Goal: Information Seeking & Learning: Learn about a topic

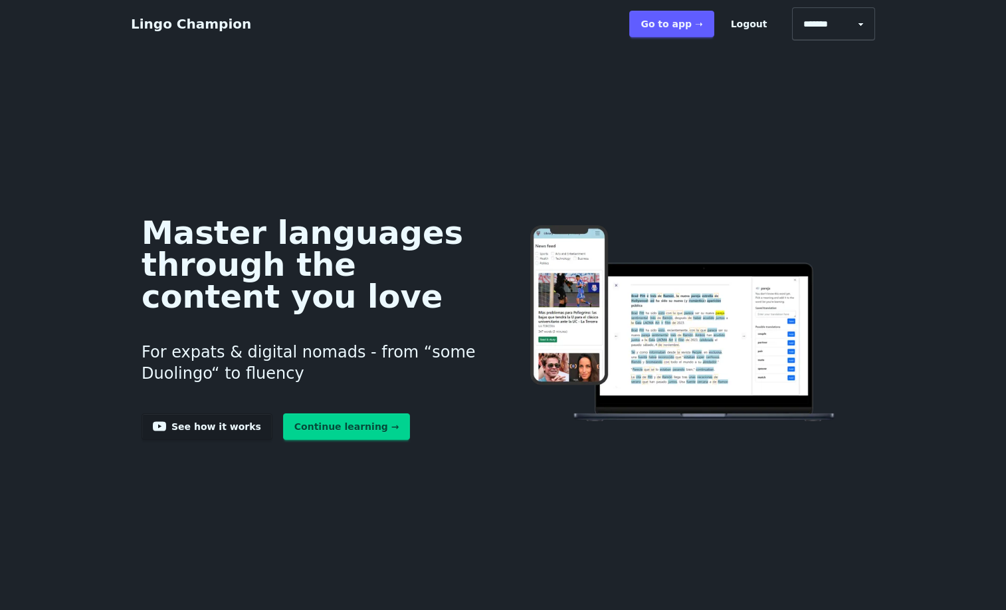
click at [306, 440] on link "Continue learning →" at bounding box center [347, 426] width 128 height 27
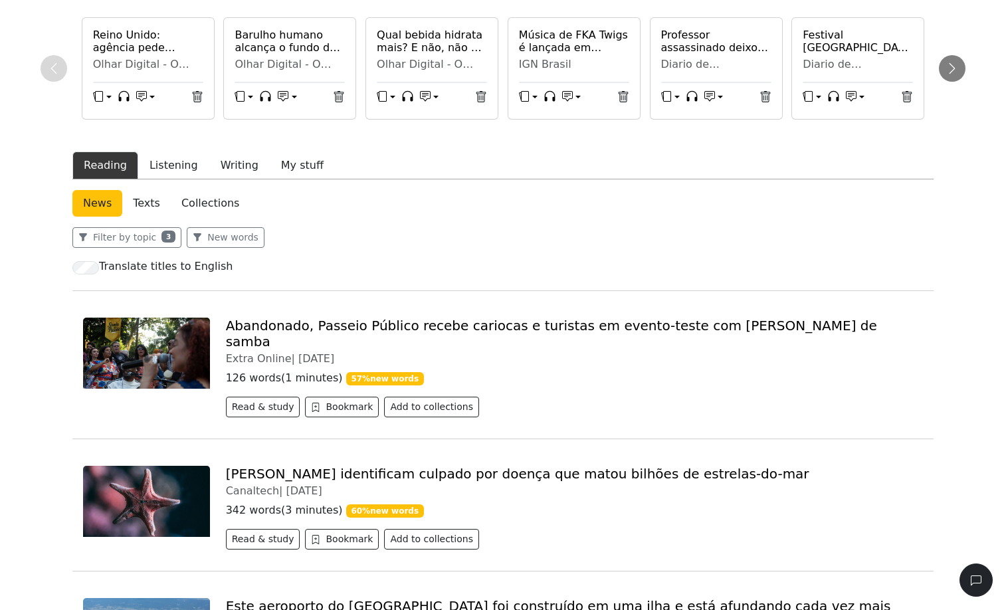
scroll to position [124, 0]
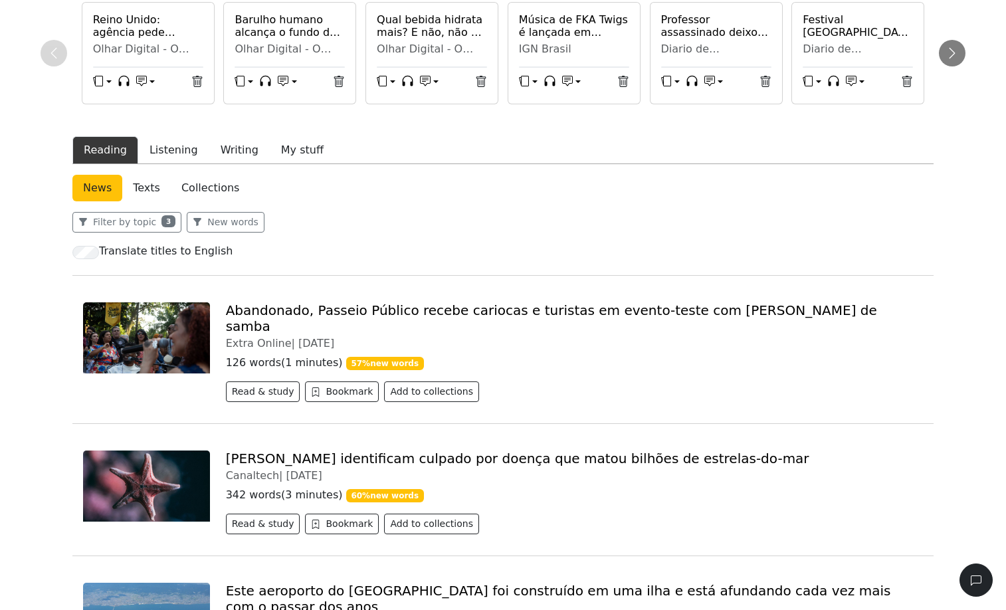
click at [171, 201] on link "Texts" at bounding box center [146, 188] width 49 height 27
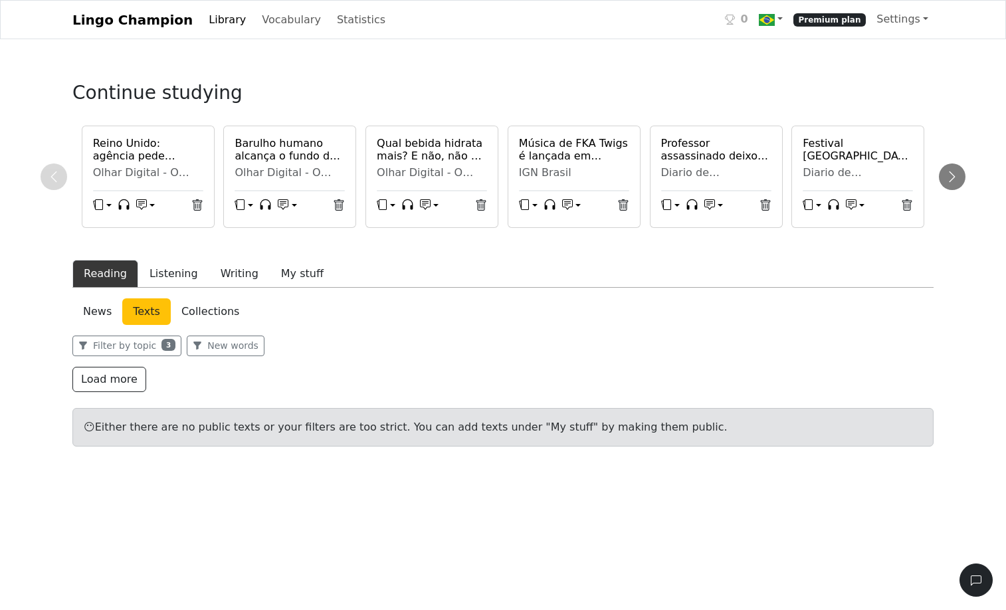
click at [112, 325] on link "News" at bounding box center [97, 311] width 50 height 27
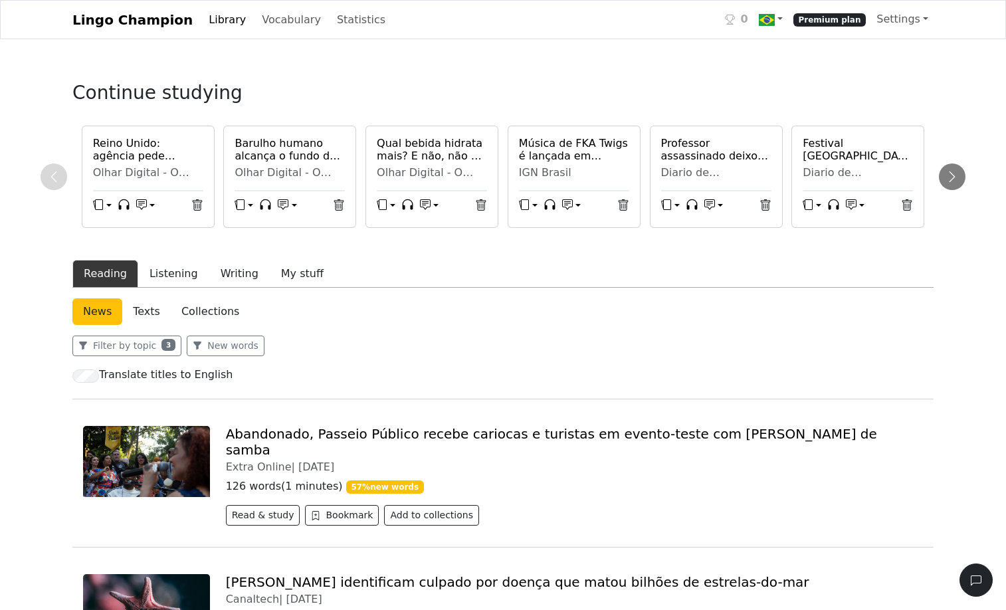
click at [248, 325] on link "Collections" at bounding box center [210, 311] width 79 height 27
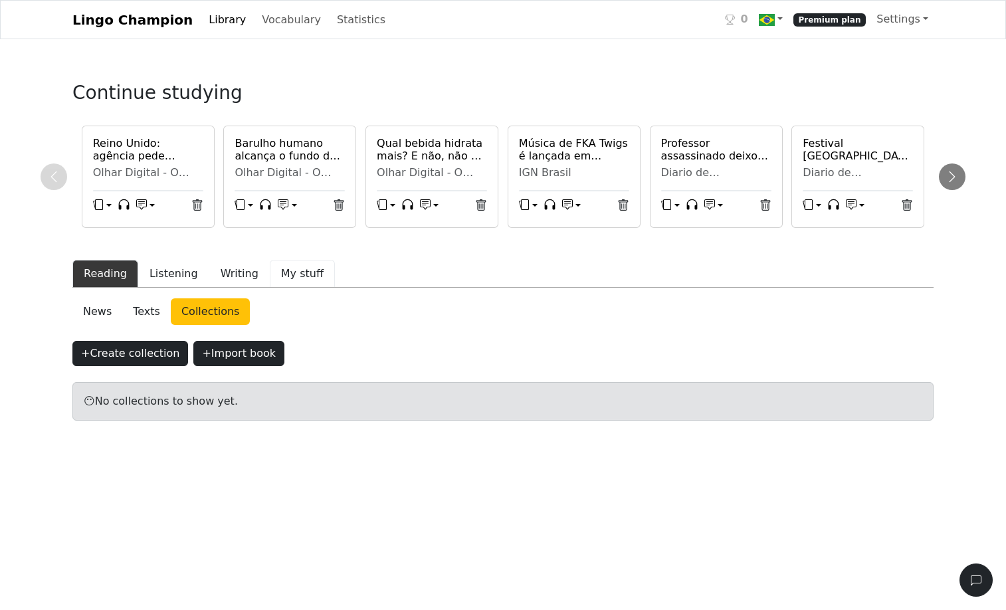
click at [321, 288] on button "My stuff" at bounding box center [302, 274] width 65 height 28
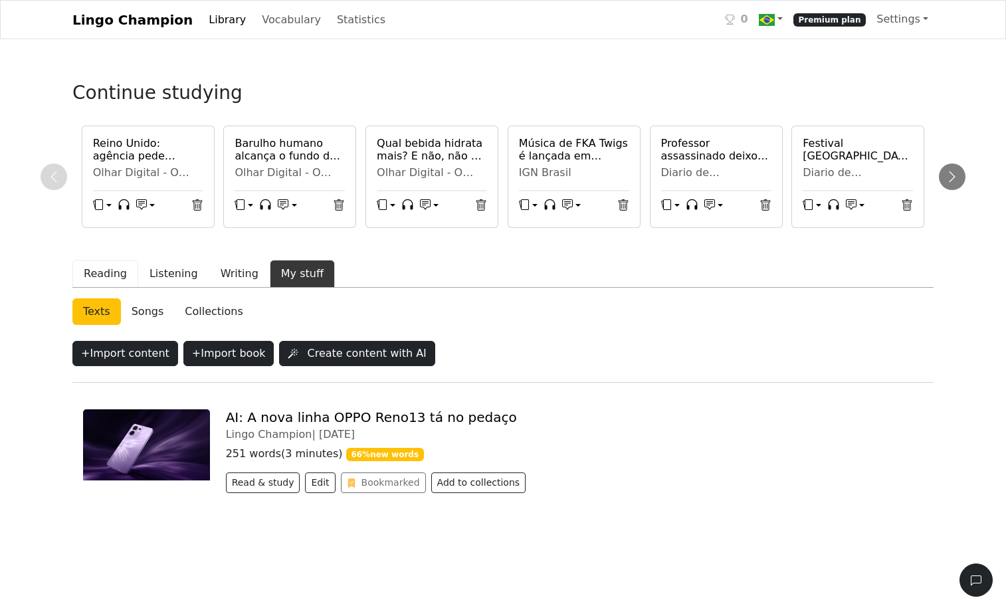
click at [110, 288] on button "Reading" at bounding box center [105, 274] width 66 height 28
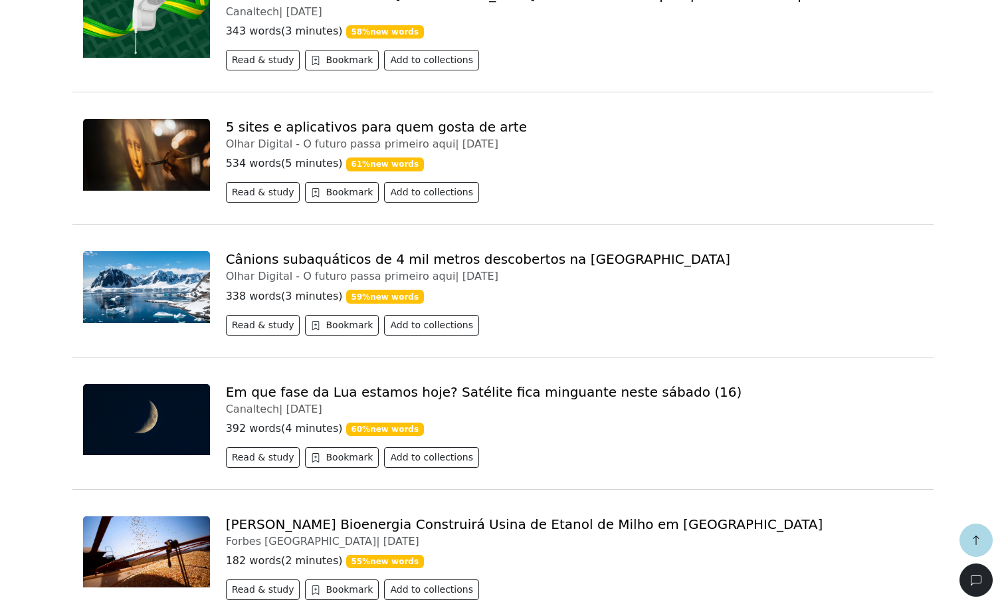
scroll to position [1555, 0]
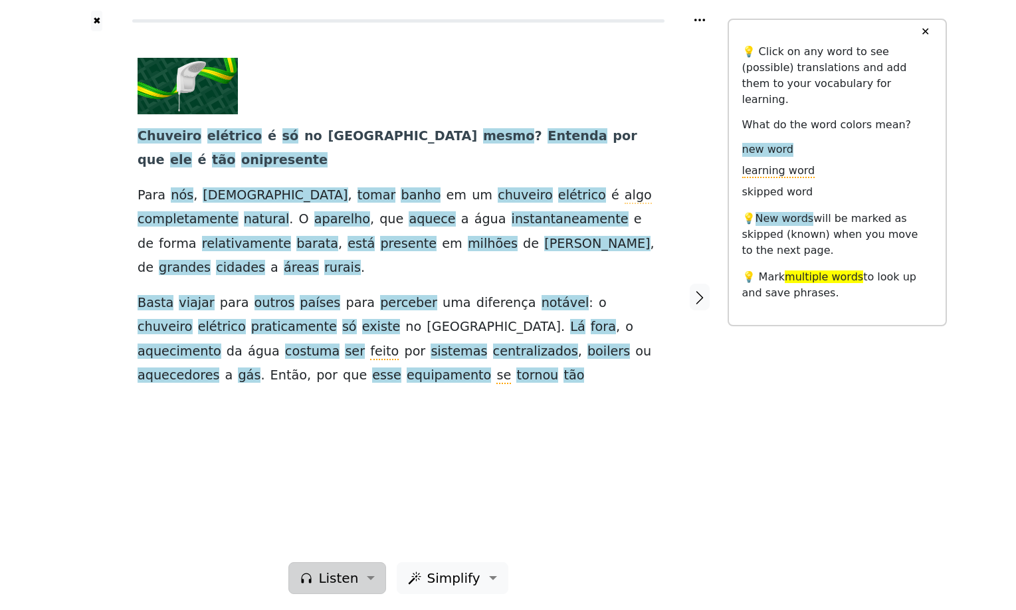
click at [370, 563] on button "Listen" at bounding box center [337, 578] width 98 height 32
click at [373, 483] on link "Generate audio for the content" at bounding box center [383, 493] width 187 height 21
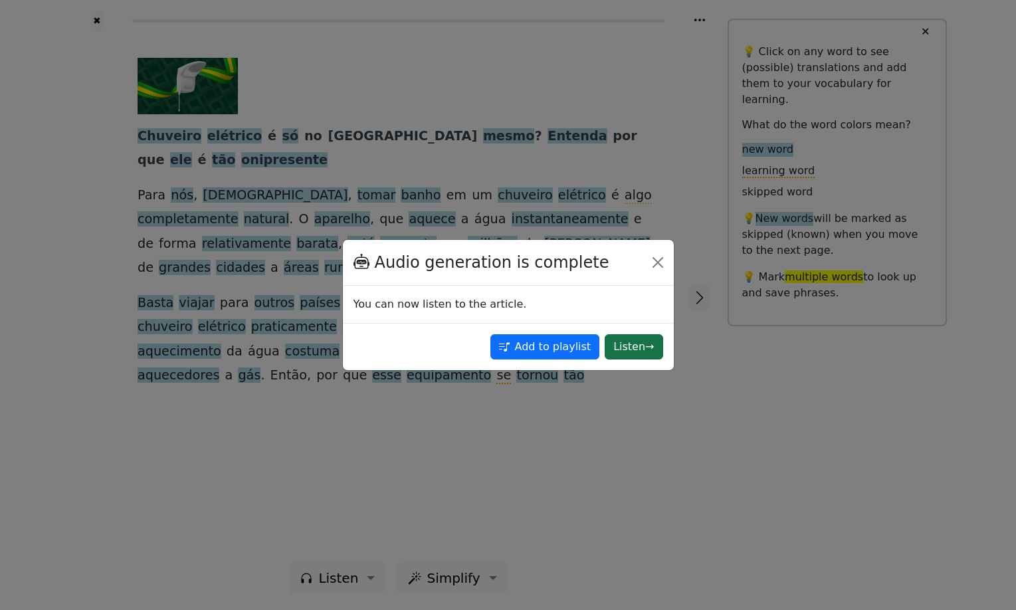
click at [636, 354] on button "Listen →" at bounding box center [634, 346] width 58 height 25
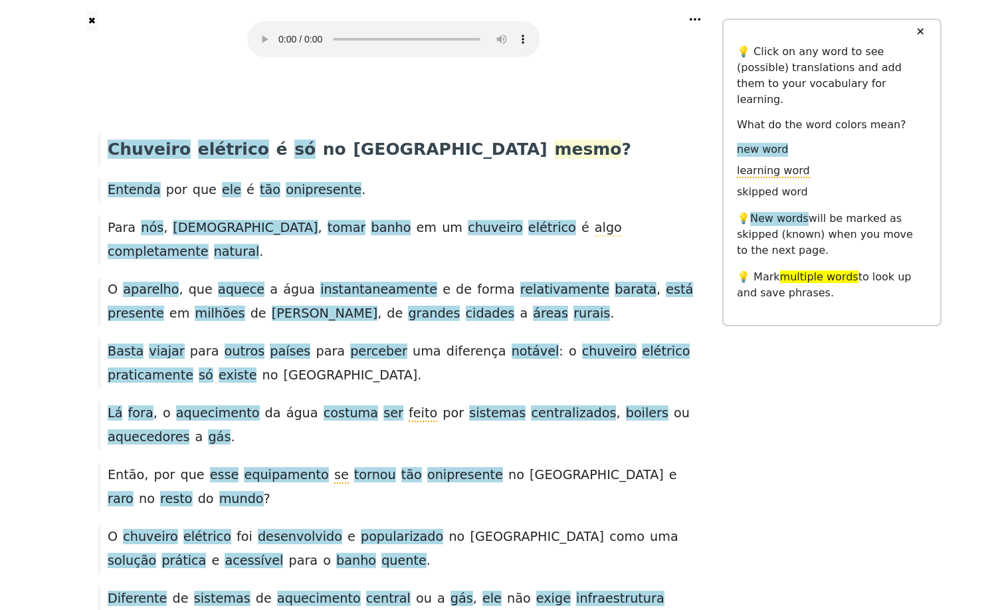
click at [554, 160] on span "mesmo" at bounding box center [587, 150] width 67 height 21
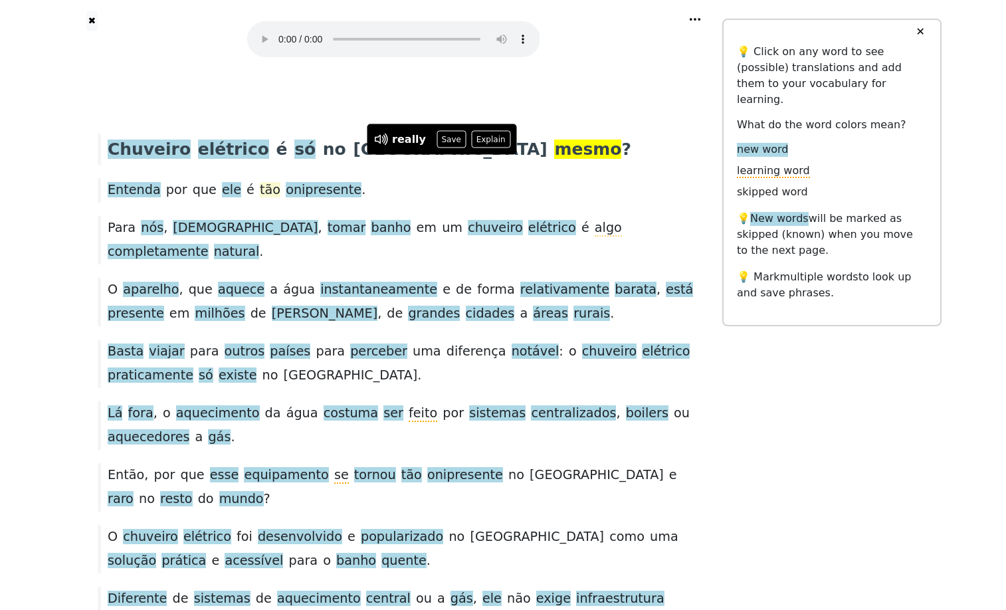
click at [276, 199] on span "tão" at bounding box center [270, 190] width 21 height 17
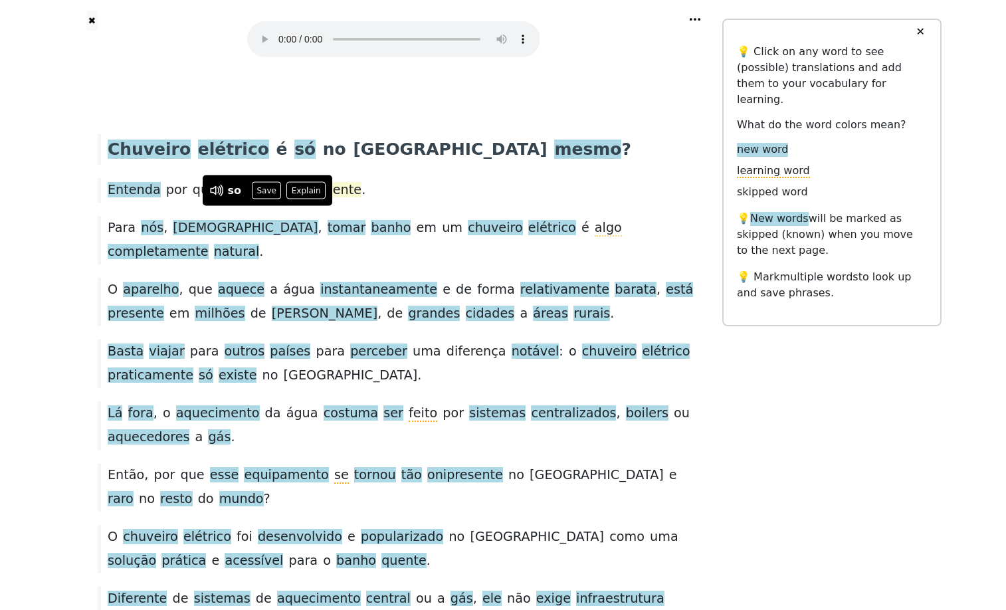
click at [300, 199] on span "onipresente" at bounding box center [324, 190] width 76 height 17
click at [136, 199] on span "Entenda" at bounding box center [134, 190] width 53 height 17
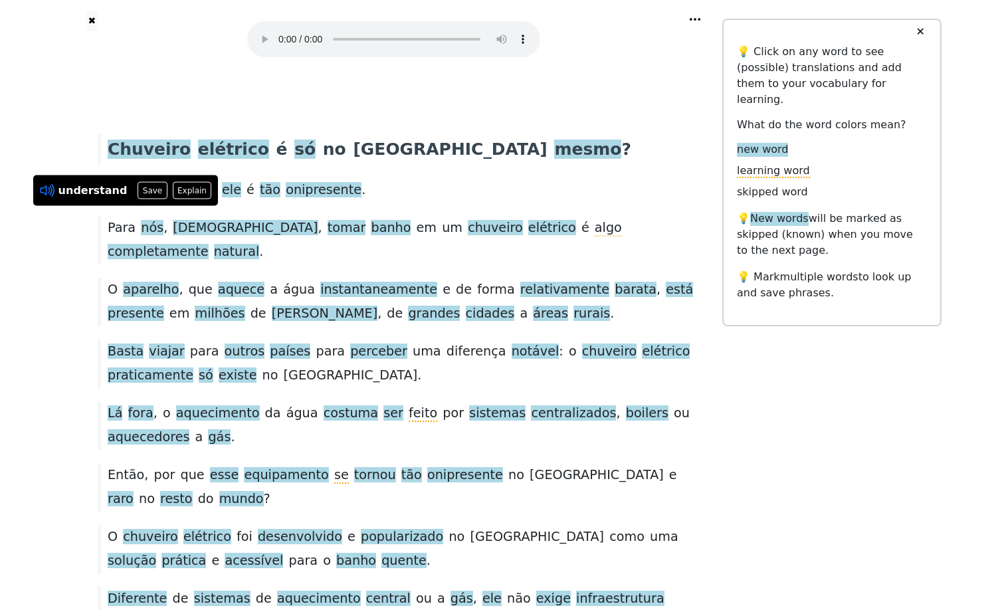
click at [45, 185] on icon at bounding box center [45, 190] width 10 height 10
click at [280, 199] on span "tão" at bounding box center [270, 190] width 21 height 17
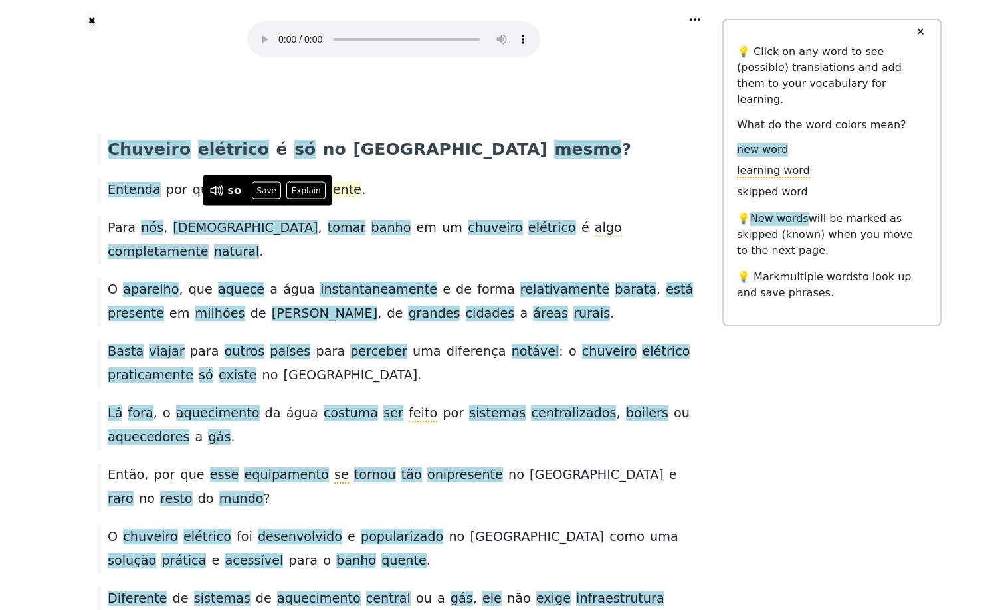
click at [318, 199] on span "onipresente" at bounding box center [324, 190] width 76 height 17
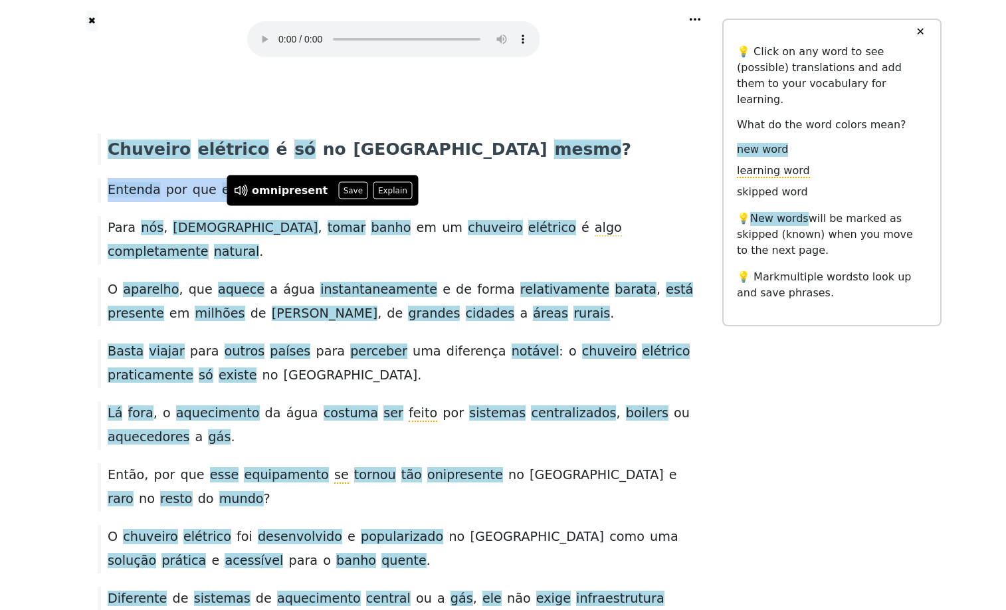
drag, startPoint x: 377, startPoint y: 215, endPoint x: 106, endPoint y: 221, distance: 271.1
click at [106, 202] on div "Entenda por que ele é tão onipresente ." at bounding box center [393, 190] width 605 height 24
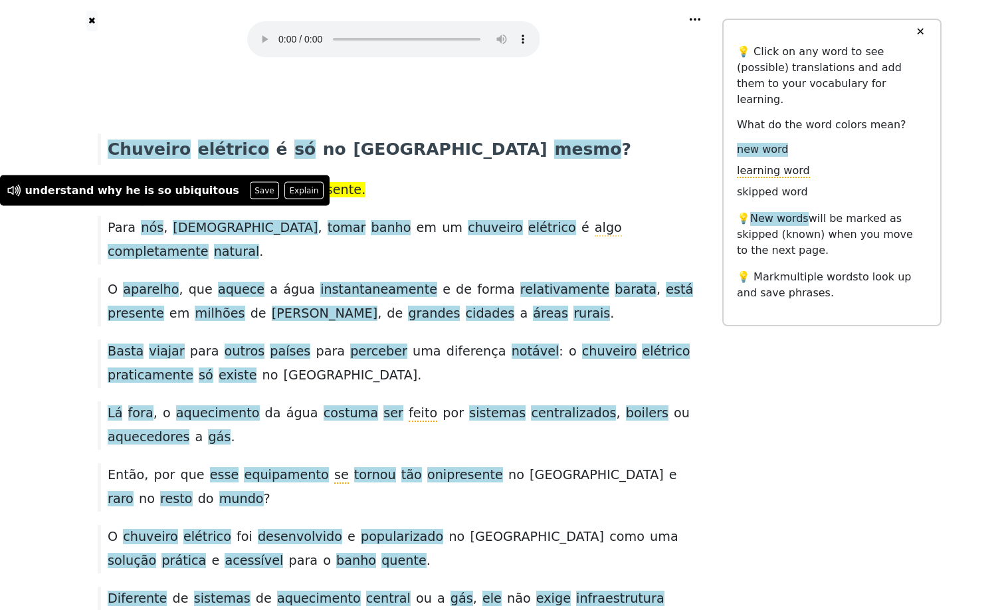
click at [402, 202] on div "Entenda por que ele é tão onipresente ." at bounding box center [393, 190] width 605 height 24
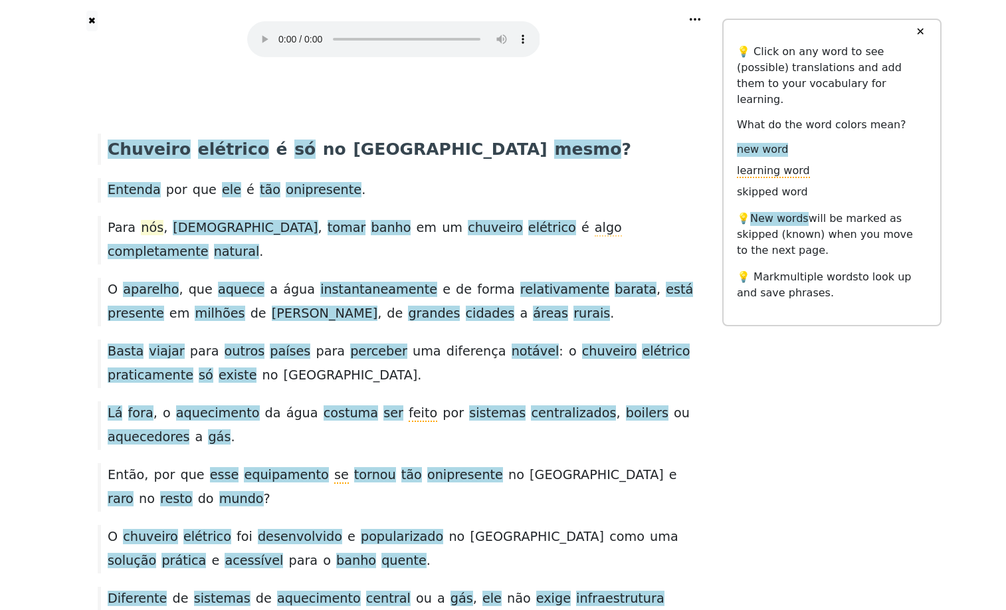
click at [151, 237] on span "nós" at bounding box center [152, 228] width 23 height 17
click at [595, 237] on span "algo" at bounding box center [608, 228] width 27 height 17
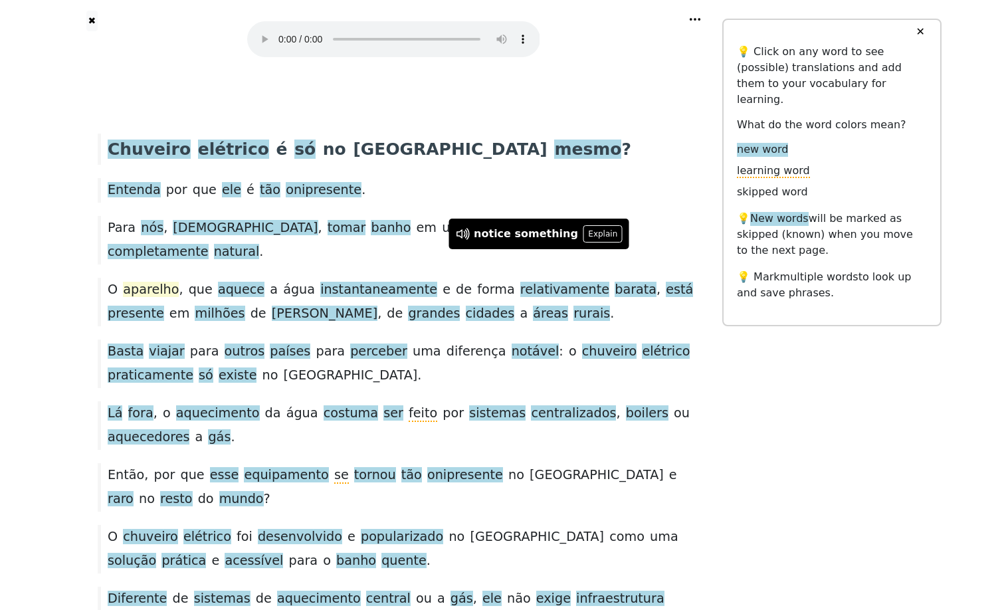
click at [147, 298] on span "aparelho" at bounding box center [151, 290] width 56 height 17
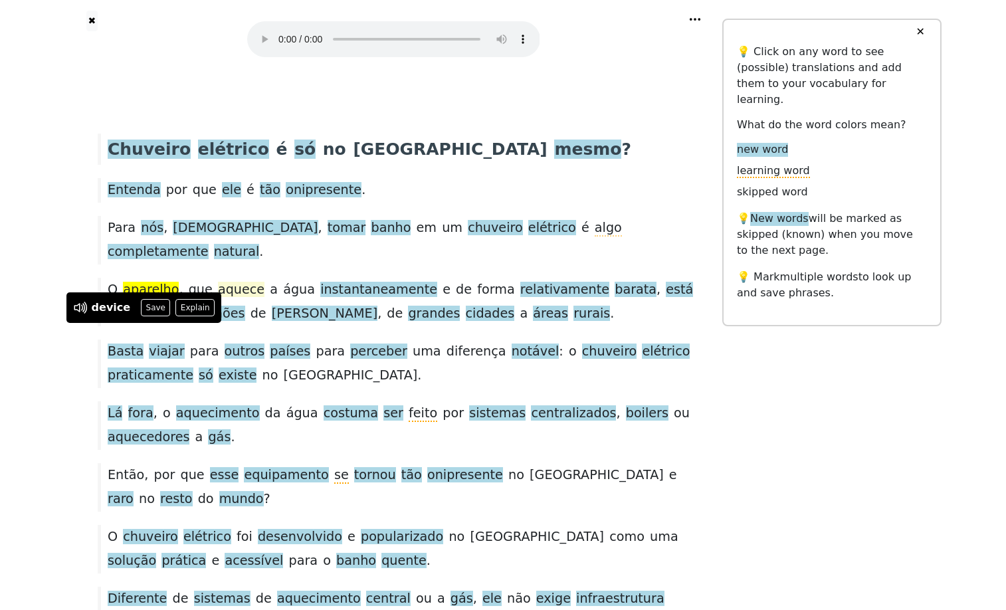
click at [251, 298] on span "aquece" at bounding box center [241, 290] width 47 height 17
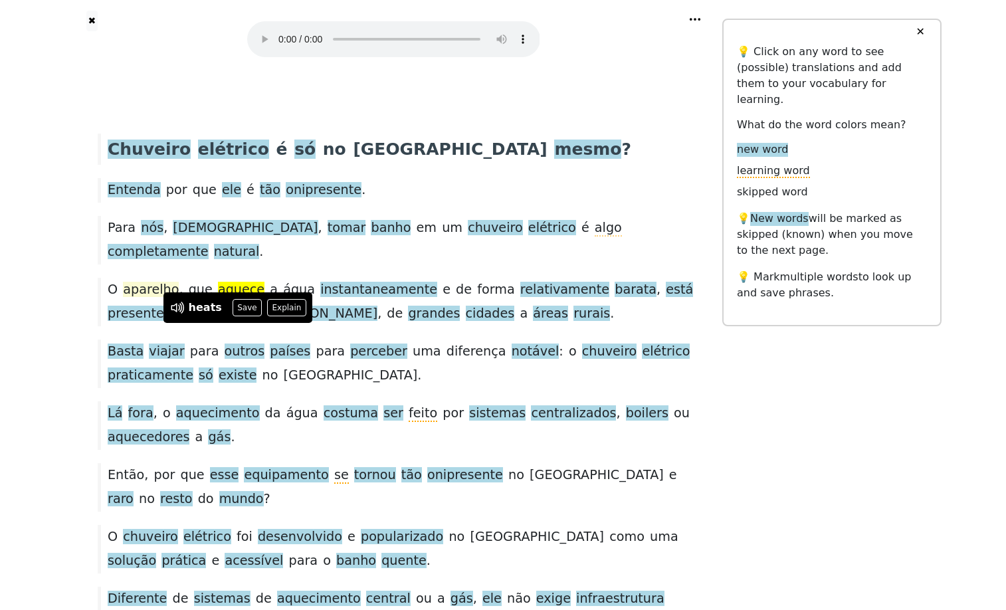
click at [157, 298] on span "aparelho" at bounding box center [151, 290] width 56 height 17
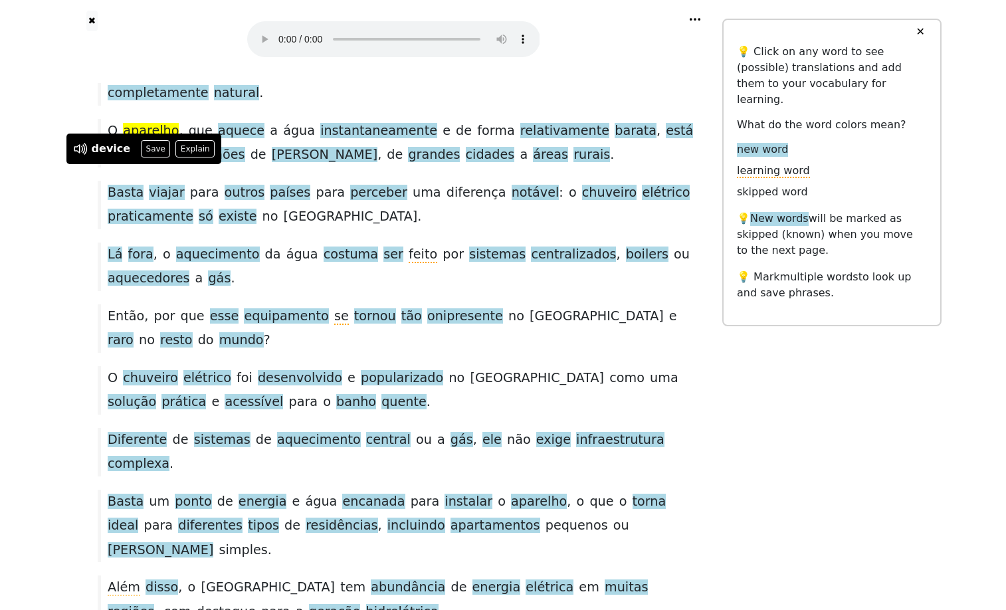
scroll to position [174, 0]
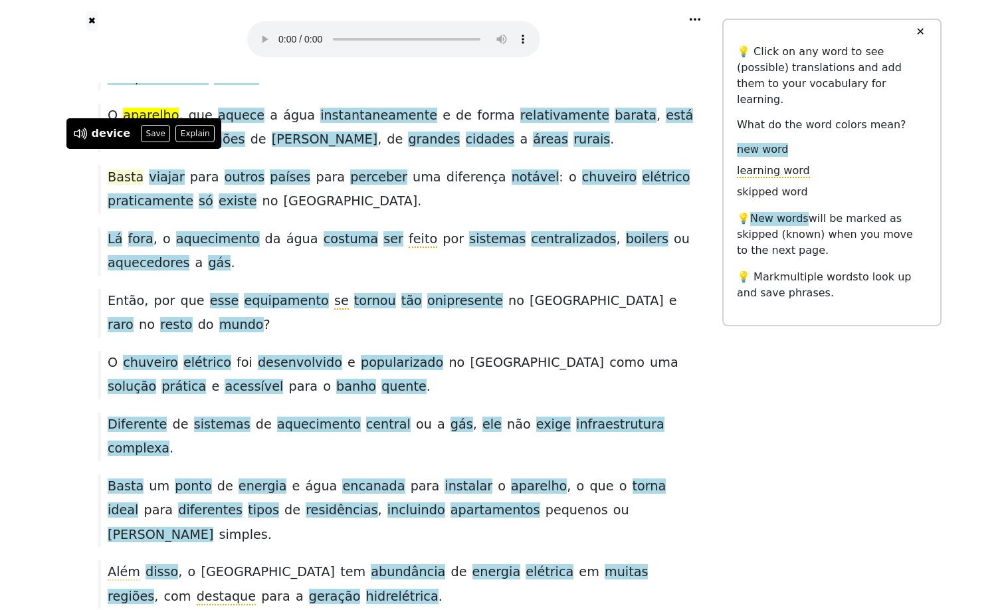
click at [128, 186] on span "Basta" at bounding box center [126, 177] width 36 height 17
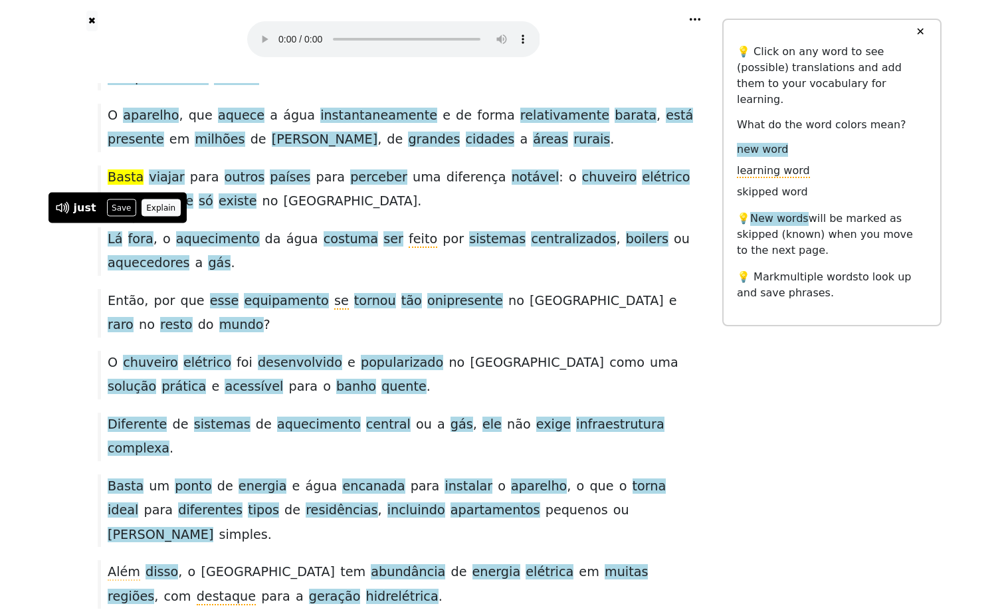
click at [175, 206] on button "Explain" at bounding box center [161, 207] width 39 height 17
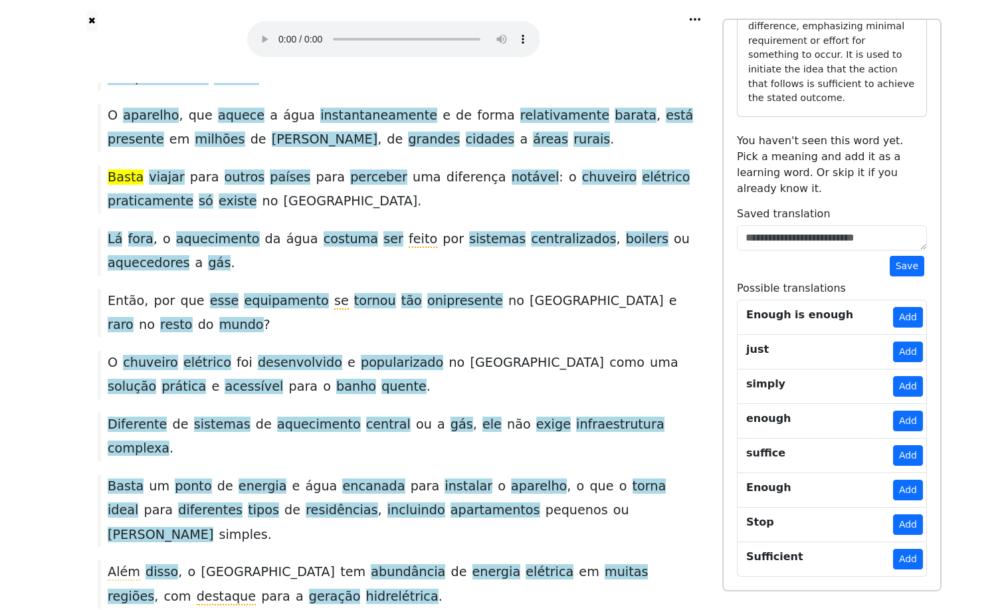
scroll to position [359, 0]
click at [909, 431] on button "Add" at bounding box center [908, 421] width 30 height 21
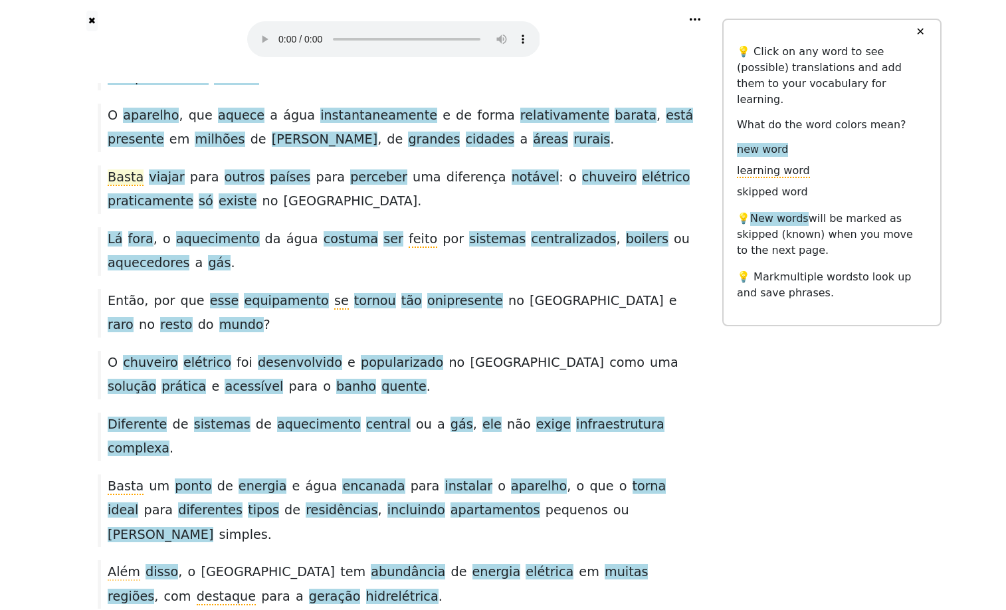
click at [125, 186] on span "Basta" at bounding box center [126, 177] width 36 height 17
click at [76, 203] on icon at bounding box center [74, 207] width 17 height 17
click at [178, 186] on span "viajar" at bounding box center [166, 177] width 35 height 17
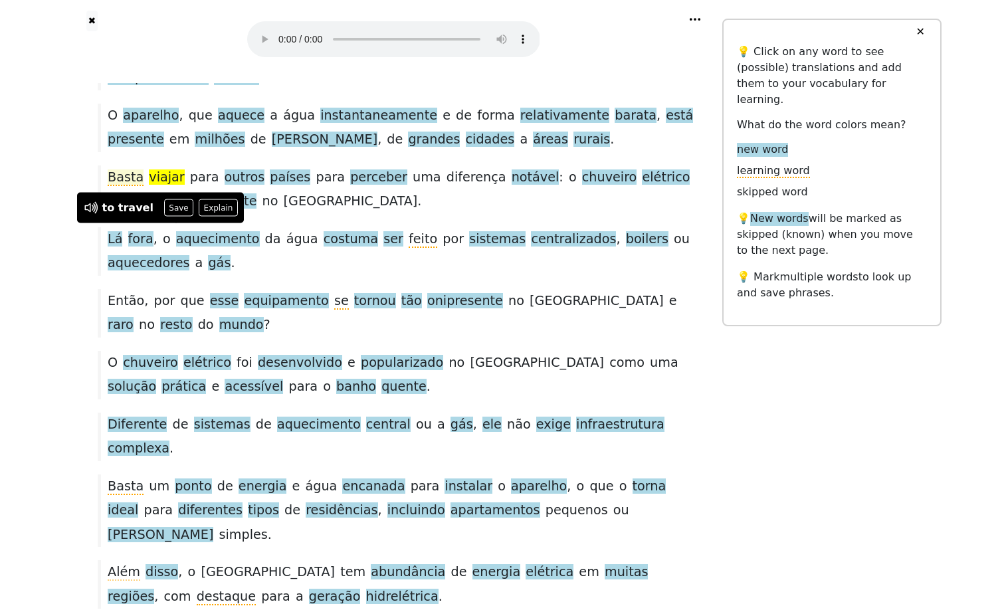
click at [118, 186] on span "Basta" at bounding box center [126, 177] width 36 height 17
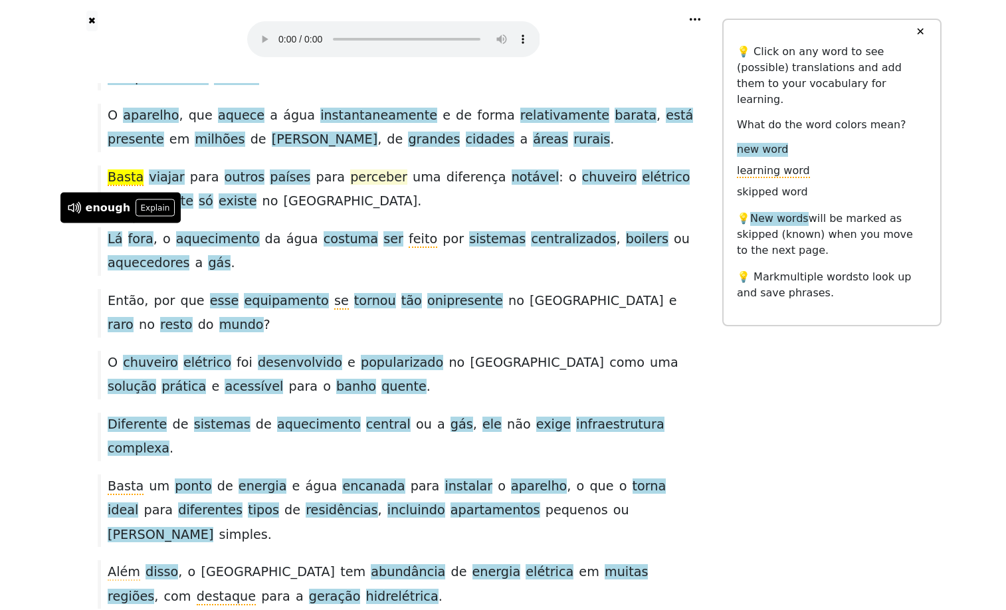
click at [397, 186] on span "perceber" at bounding box center [378, 177] width 57 height 17
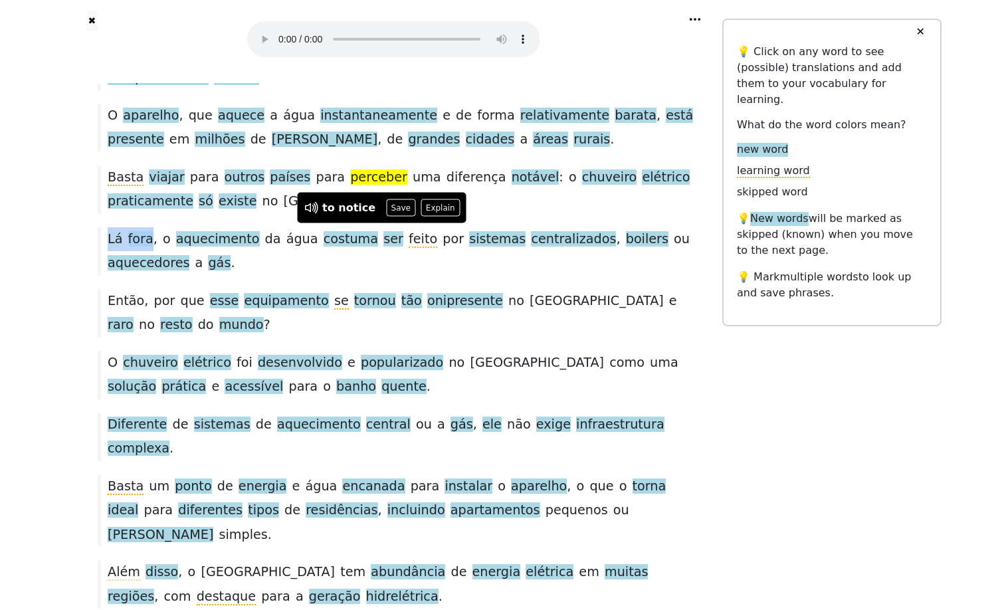
drag, startPoint x: 153, startPoint y: 307, endPoint x: 108, endPoint y: 308, distance: 45.2
click at [108, 276] on div "Lá fora , o aquecimento da água costuma ser feito por sistemas centralizados , …" at bounding box center [393, 251] width 605 height 49
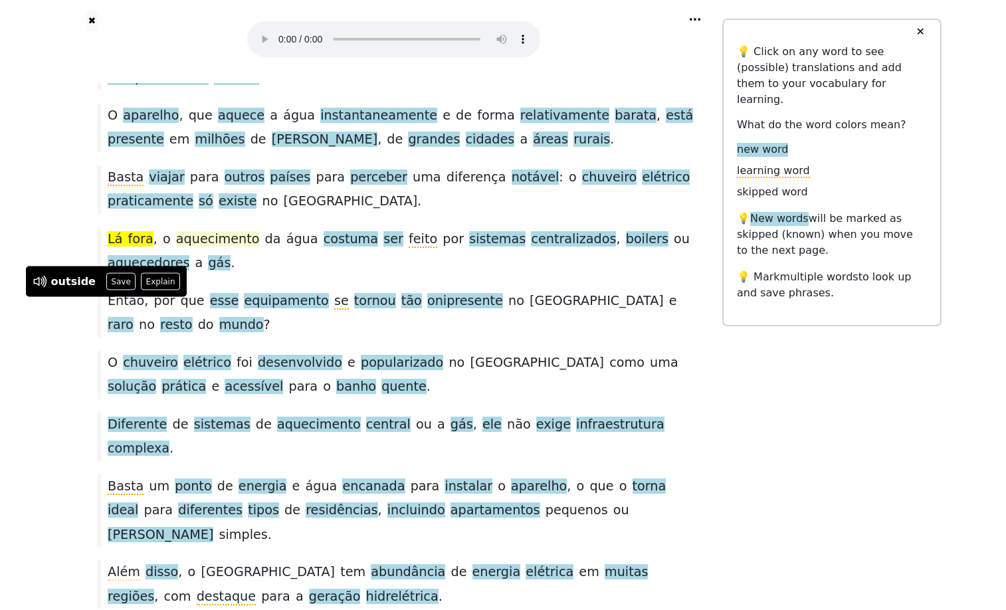
click at [207, 248] on span "aquecimento" at bounding box center [218, 239] width 84 height 17
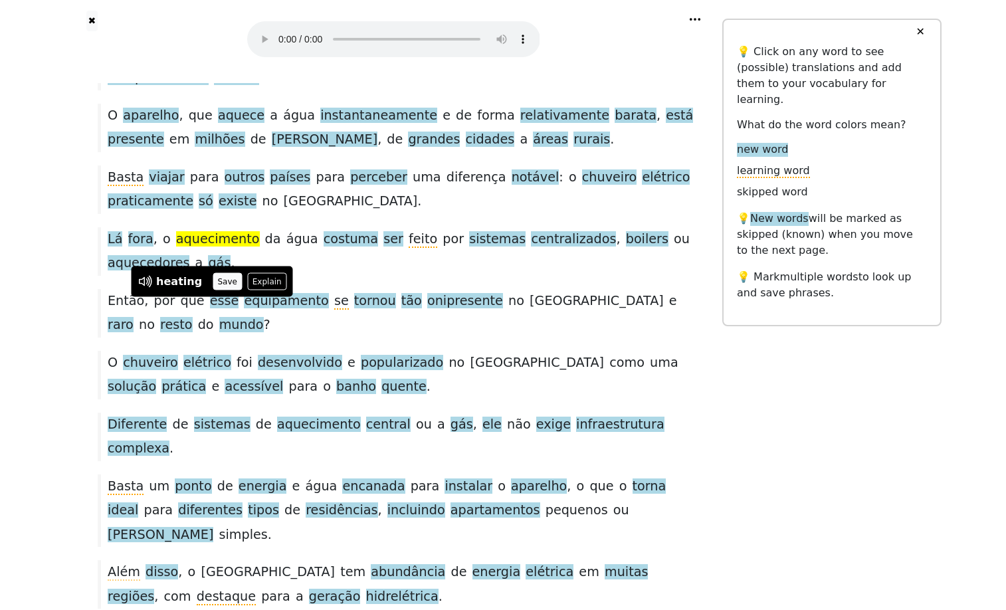
click at [235, 282] on button "Save" at bounding box center [227, 281] width 29 height 17
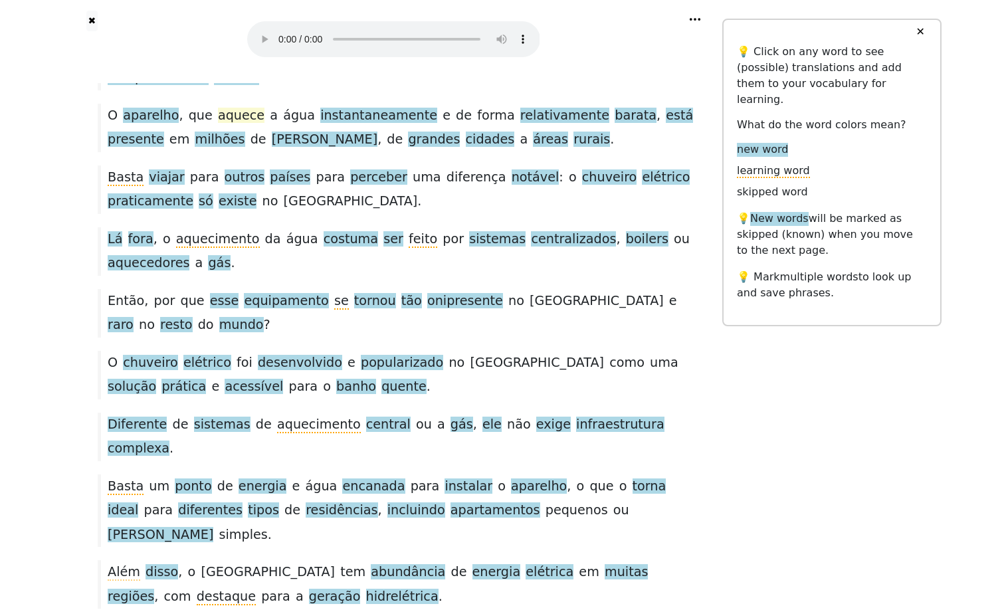
click at [240, 124] on span "aquece" at bounding box center [241, 116] width 47 height 17
click at [253, 132] on button "Save" at bounding box center [247, 133] width 29 height 17
click at [352, 248] on span "costuma" at bounding box center [351, 239] width 54 height 17
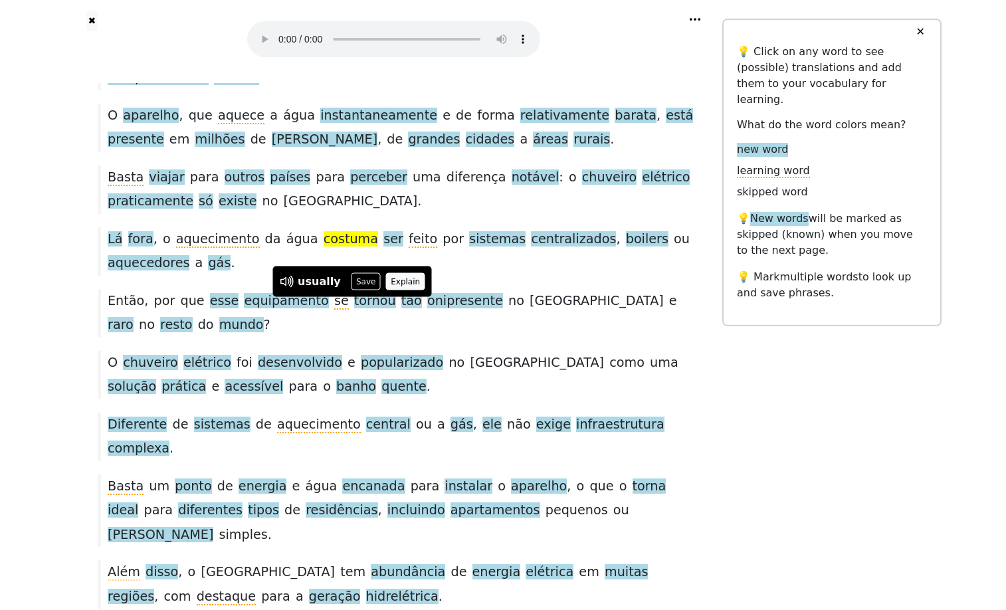
click at [403, 274] on button "Explain" at bounding box center [405, 281] width 39 height 17
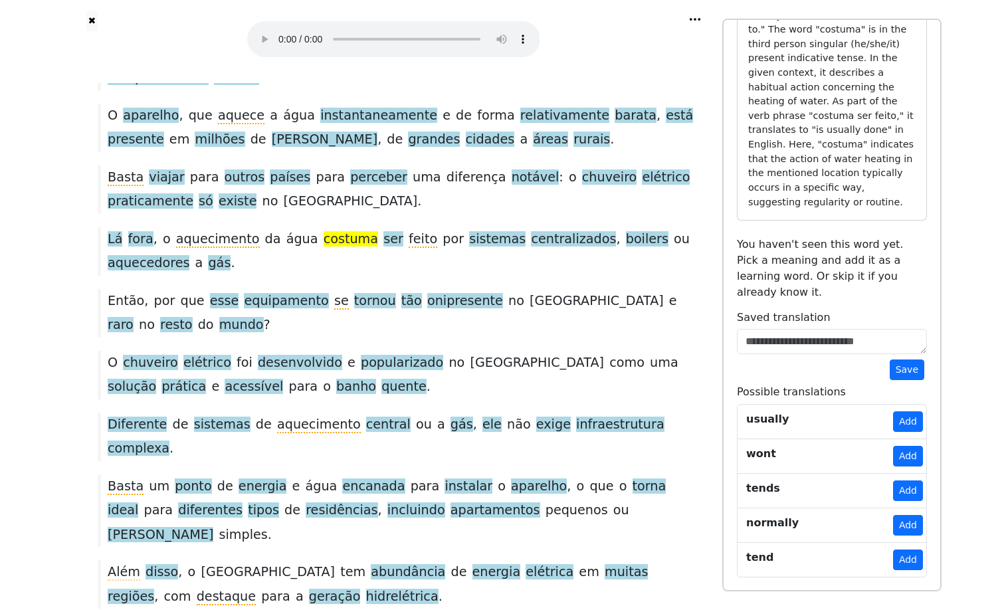
scroll to position [364, 0]
click at [902, 411] on button "Add" at bounding box center [908, 421] width 30 height 21
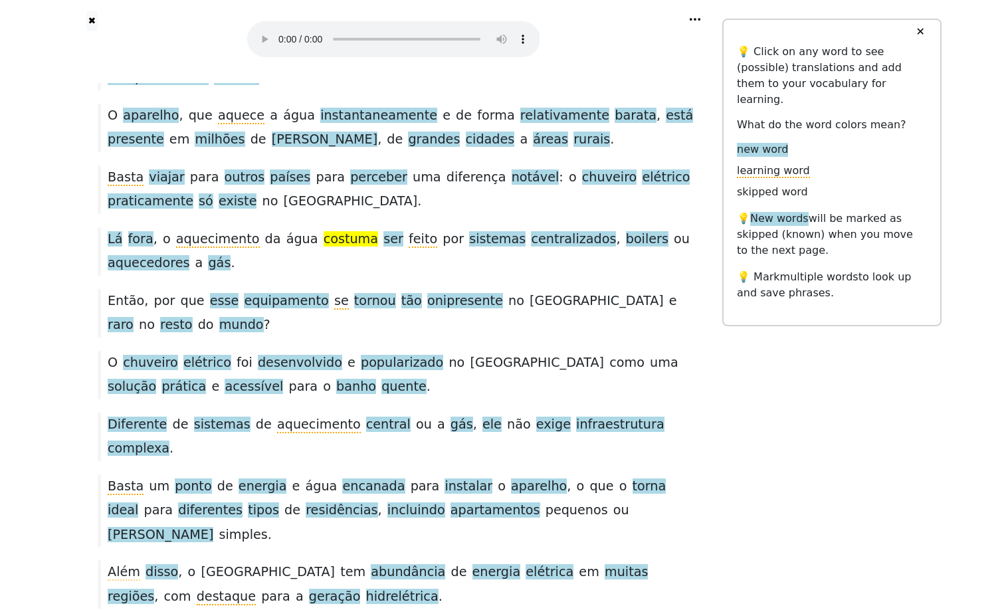
scroll to position [0, 0]
click at [433, 248] on span "feito" at bounding box center [423, 239] width 29 height 17
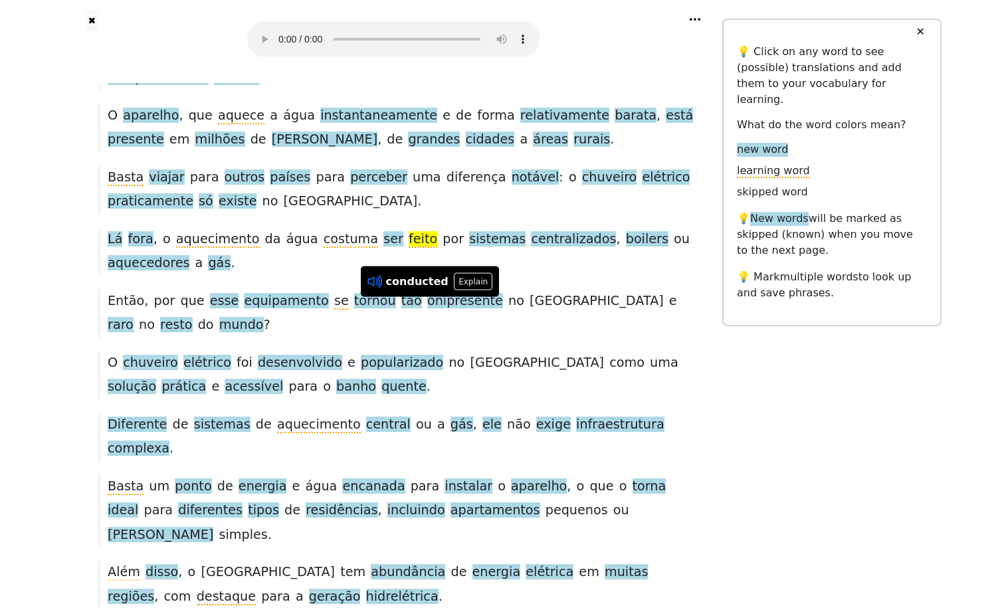
click at [381, 281] on icon at bounding box center [374, 281] width 17 height 17
click at [483, 273] on button "Explain" at bounding box center [473, 281] width 39 height 17
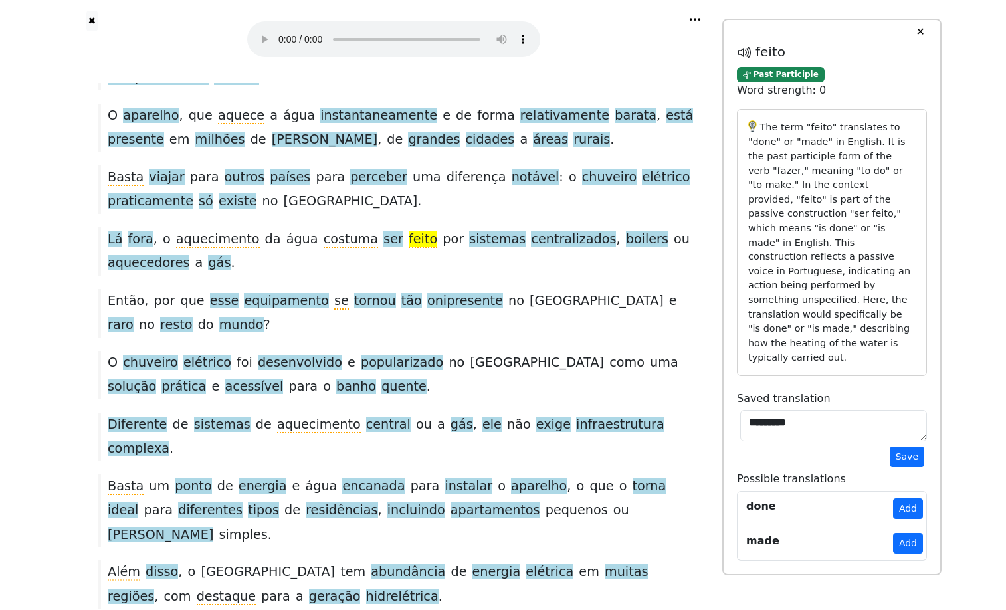
click at [437, 248] on span "feito" at bounding box center [423, 239] width 29 height 17
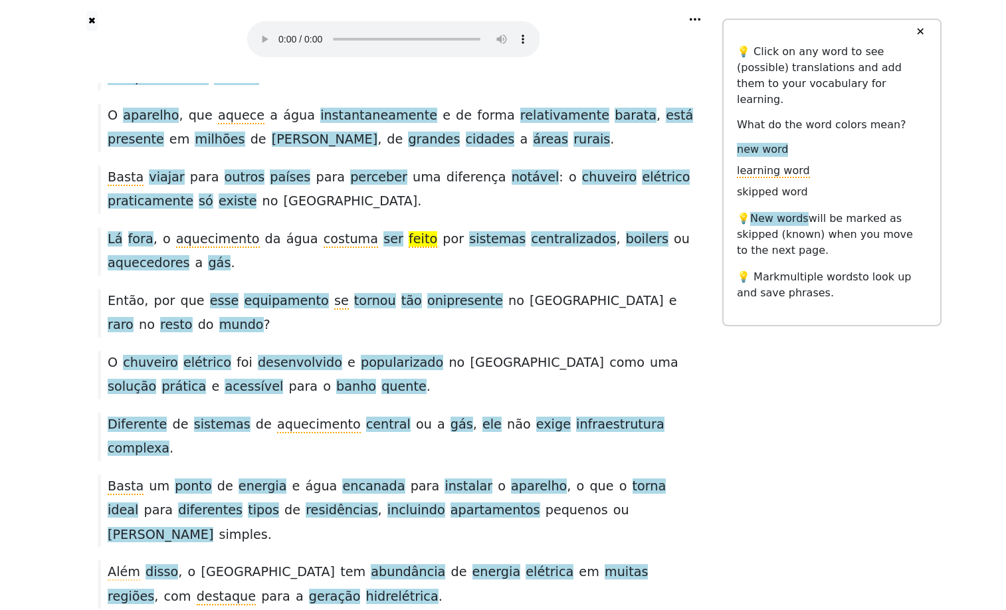
click at [437, 248] on span "feito" at bounding box center [423, 239] width 29 height 17
click at [355, 248] on span "costuma" at bounding box center [351, 239] width 54 height 17
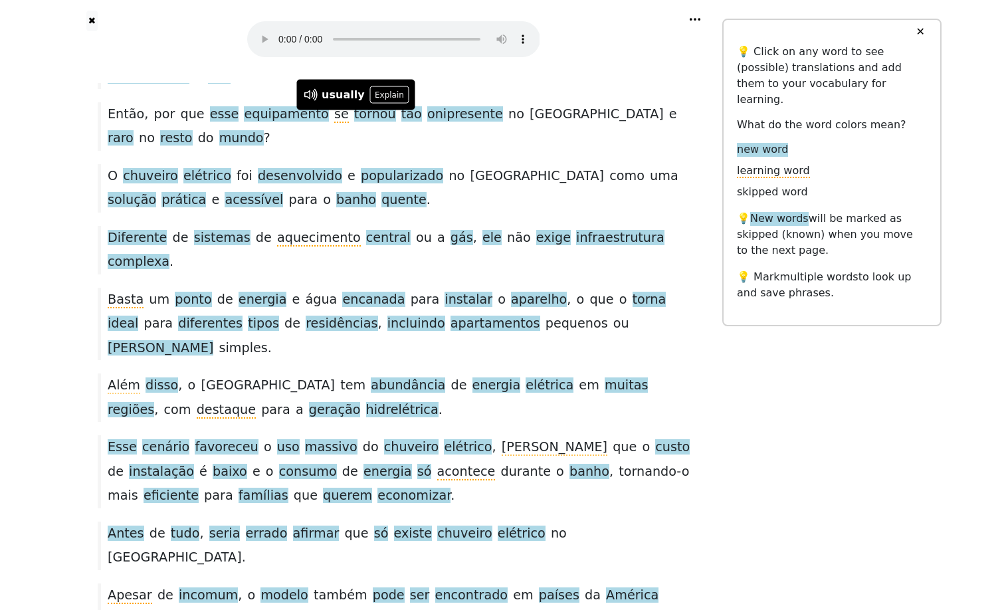
scroll to position [359, 0]
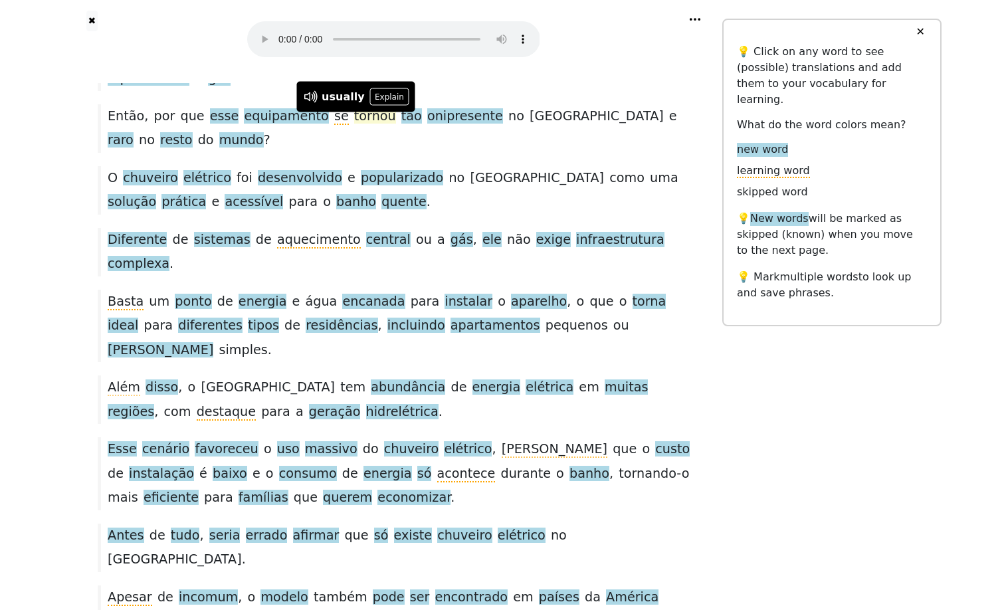
click at [385, 125] on span "tornou" at bounding box center [375, 116] width 42 height 17
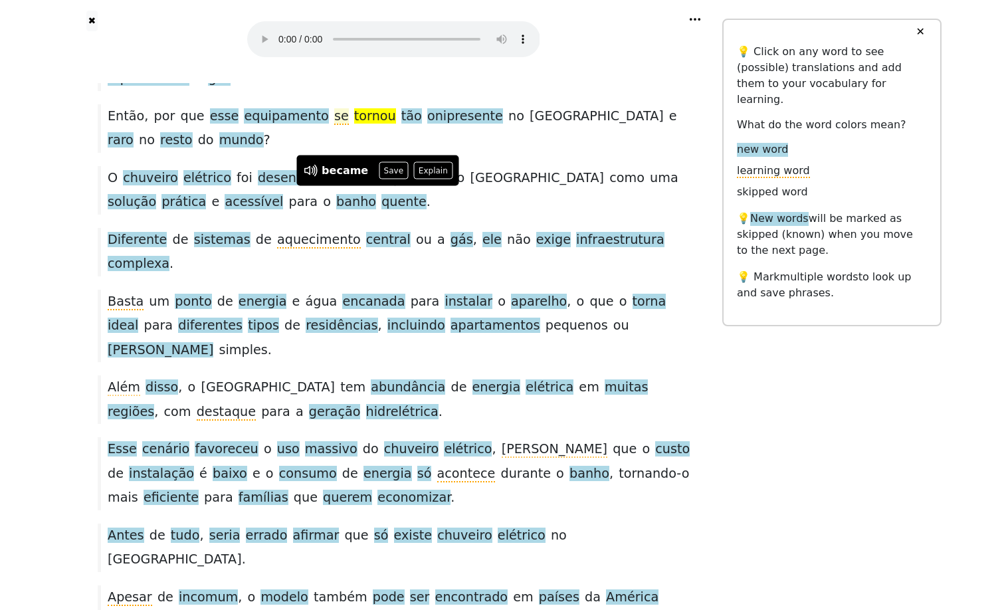
click at [349, 125] on span "se" at bounding box center [341, 116] width 15 height 17
click at [134, 149] on span "raro" at bounding box center [121, 140] width 26 height 17
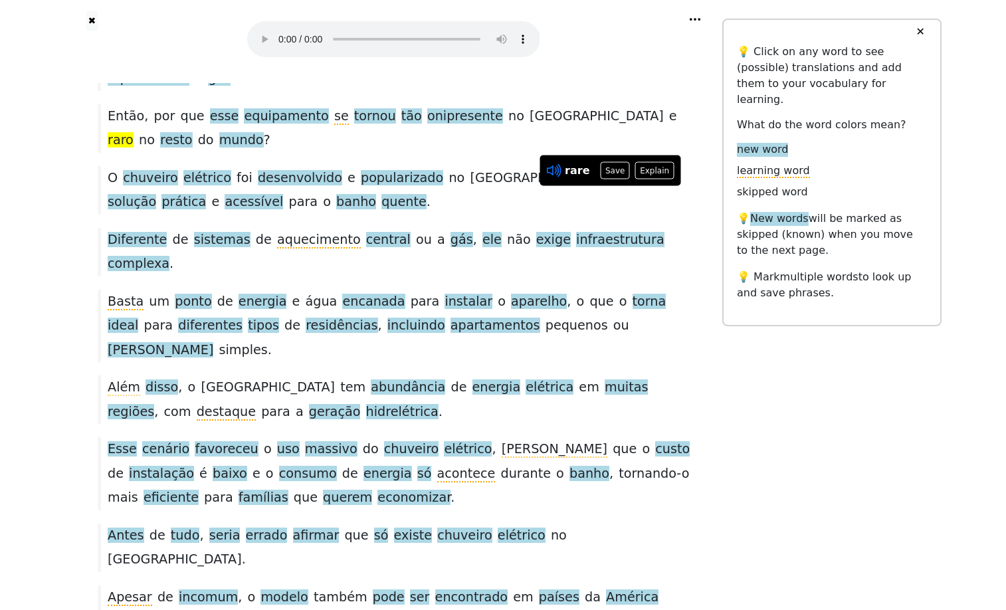
click at [550, 167] on icon at bounding box center [553, 170] width 17 height 17
click at [193, 149] on span "resto" at bounding box center [176, 140] width 33 height 17
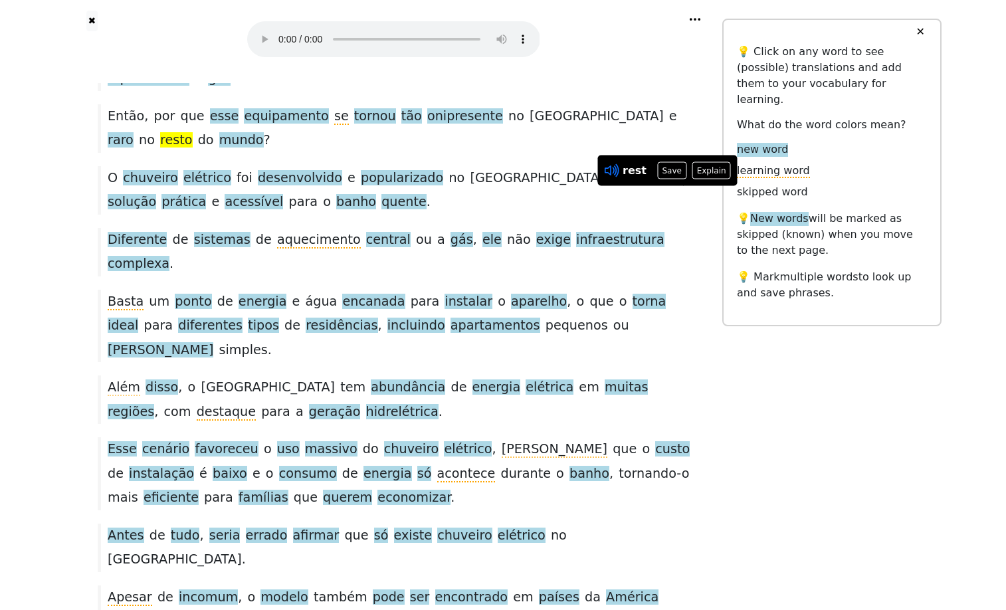
click at [616, 165] on icon at bounding box center [614, 170] width 3 height 10
click at [298, 187] on span "desenvolvido" at bounding box center [300, 178] width 84 height 17
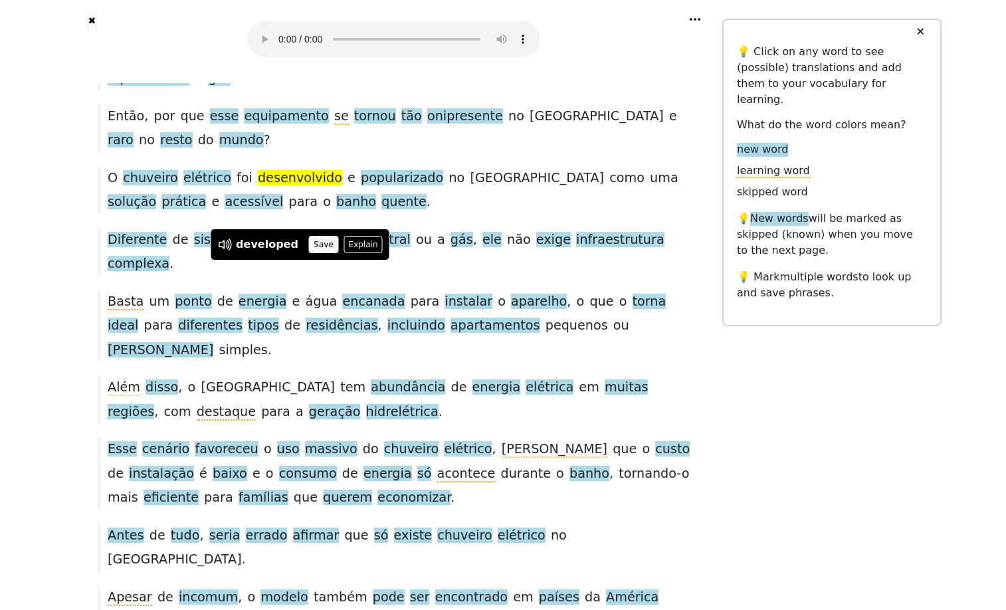
click at [334, 237] on button "Save" at bounding box center [323, 244] width 29 height 17
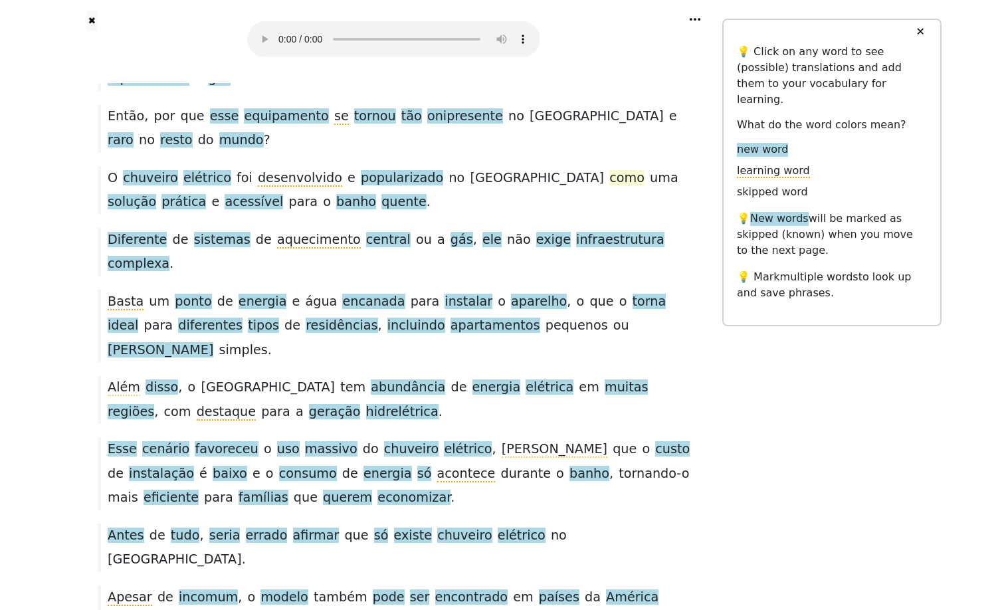
click at [609, 185] on span "como" at bounding box center [626, 177] width 35 height 15
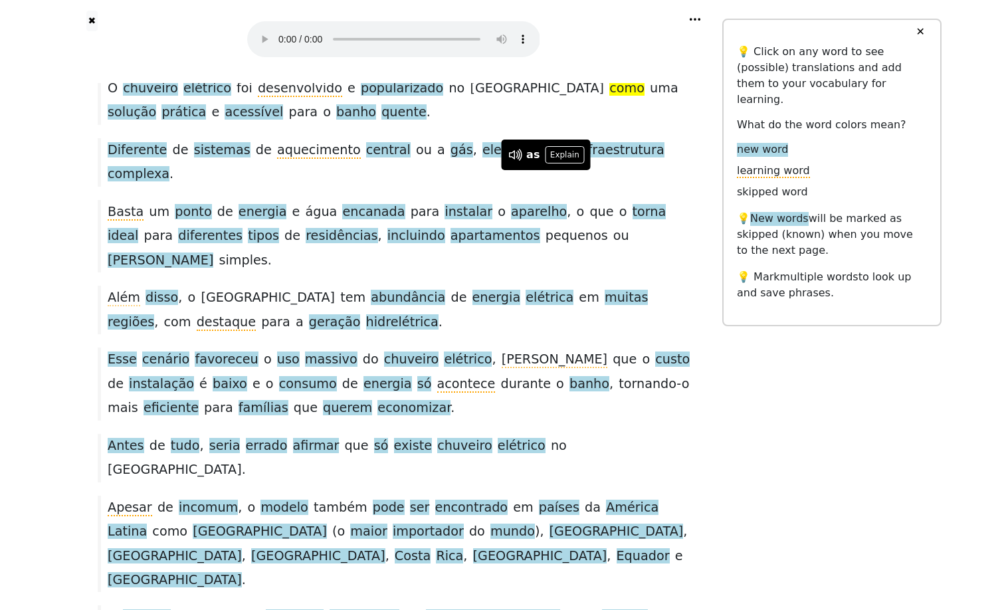
scroll to position [486, 0]
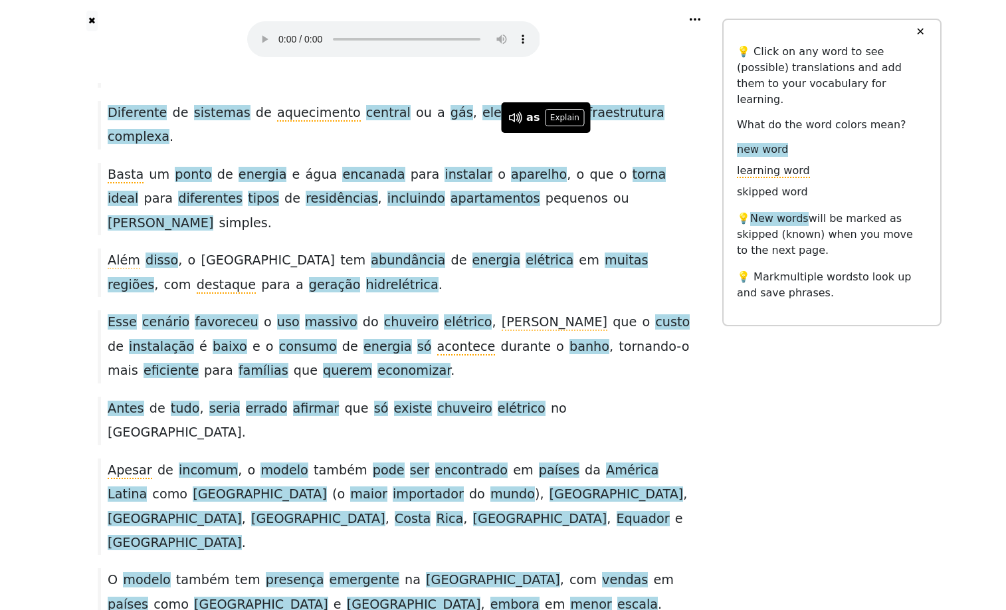
click at [571, 122] on span "exige" at bounding box center [553, 113] width 35 height 17
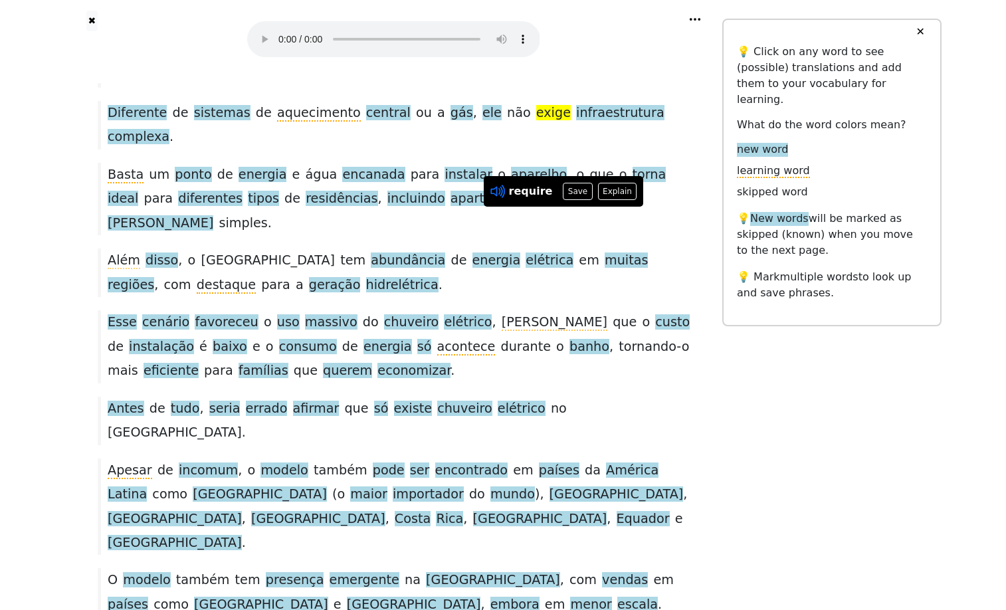
click at [496, 186] on icon at bounding box center [497, 191] width 17 height 17
click at [584, 189] on button "Save" at bounding box center [577, 191] width 29 height 17
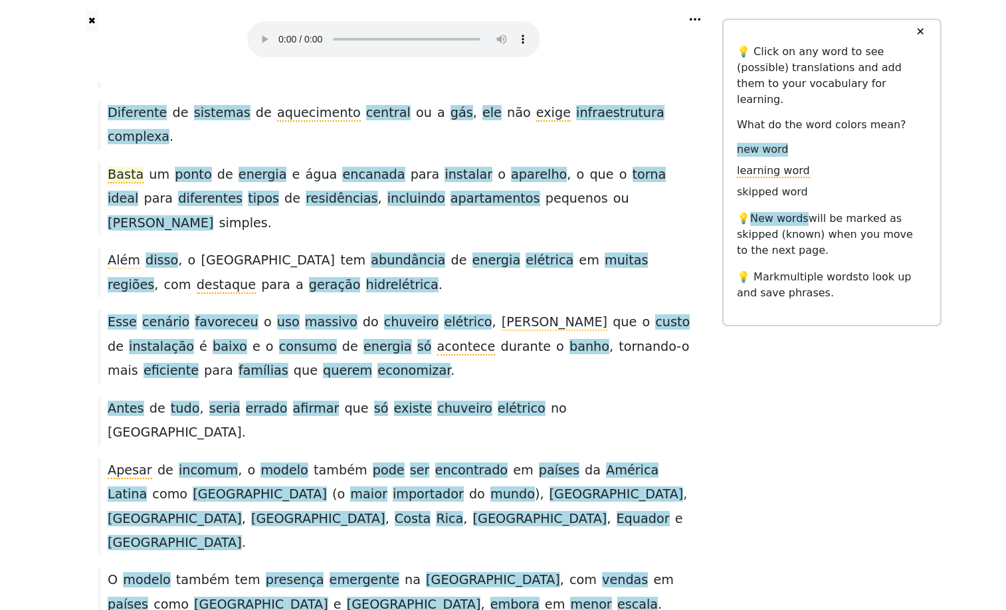
click at [124, 183] on span "Basta" at bounding box center [126, 175] width 36 height 17
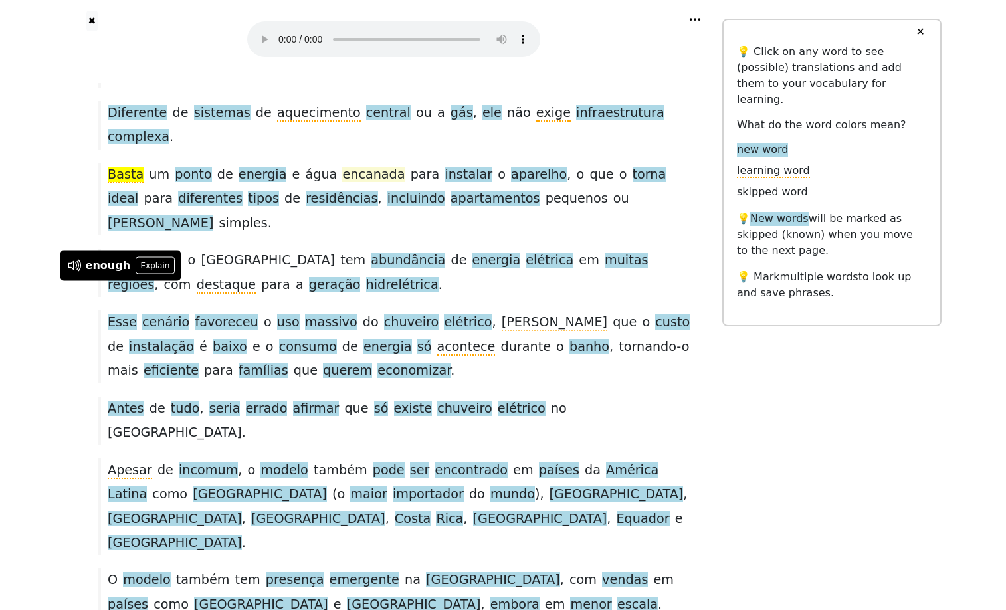
click at [391, 183] on span "encanada" at bounding box center [373, 175] width 62 height 17
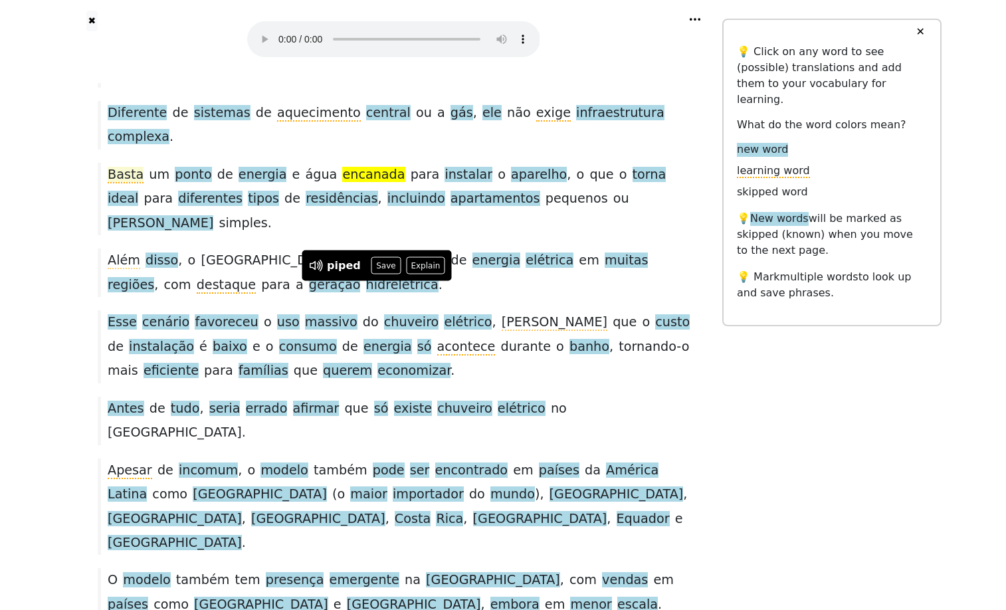
click at [130, 183] on span "Basta" at bounding box center [126, 175] width 36 height 17
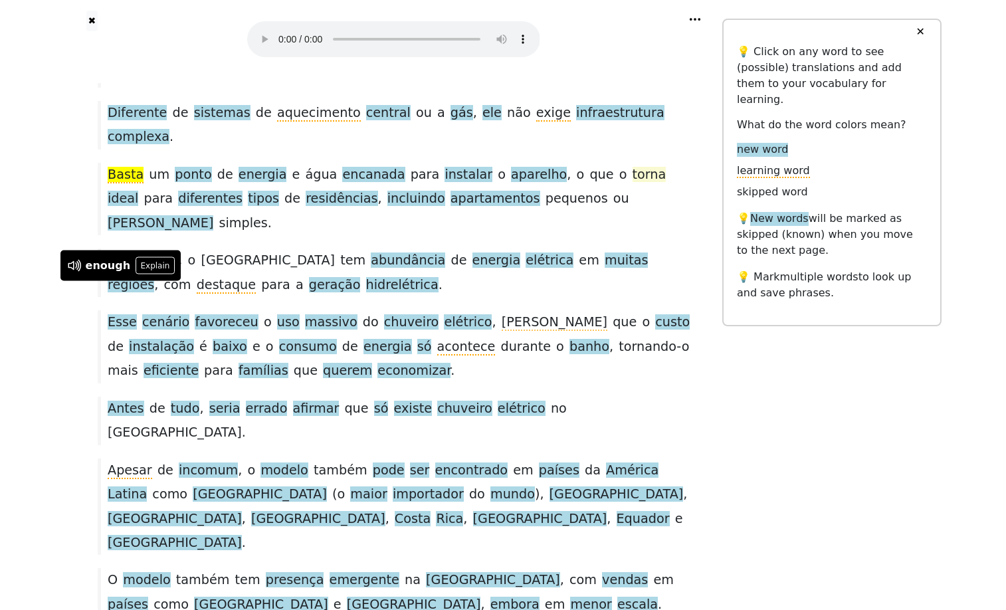
click at [666, 183] on span "torna" at bounding box center [650, 175] width 34 height 17
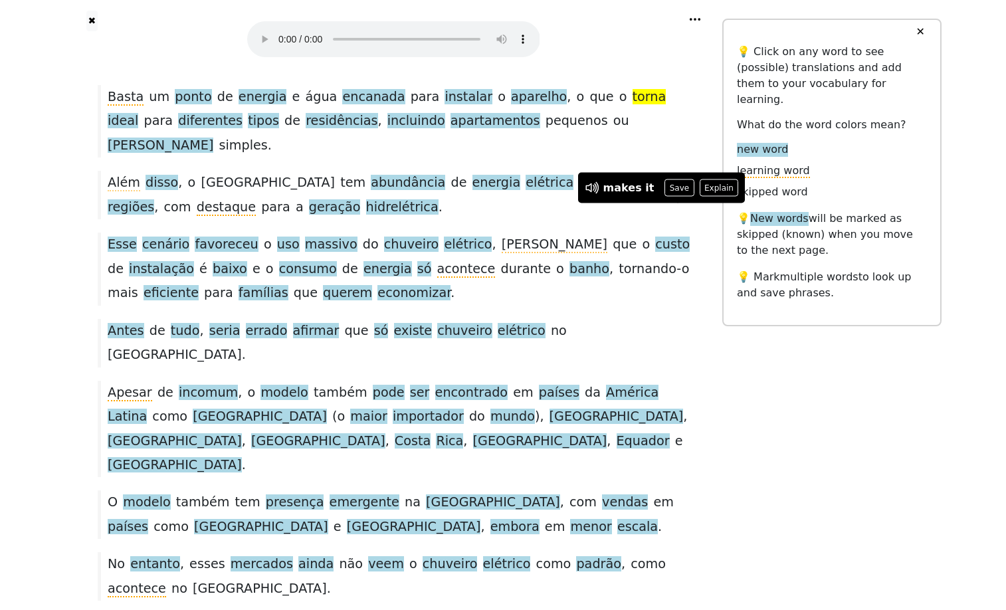
scroll to position [577, 0]
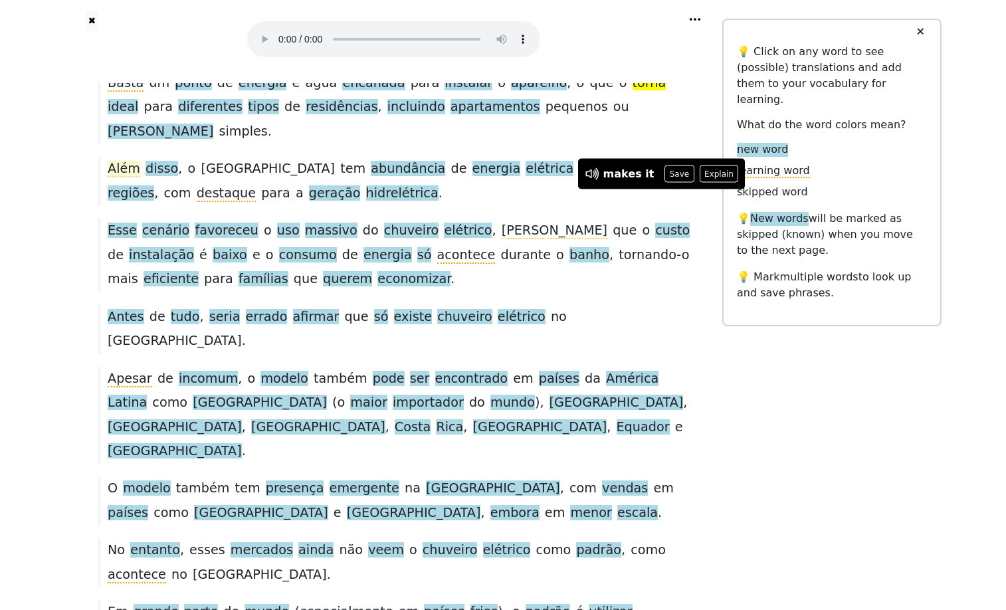
click at [120, 177] on span "Além" at bounding box center [124, 169] width 33 height 17
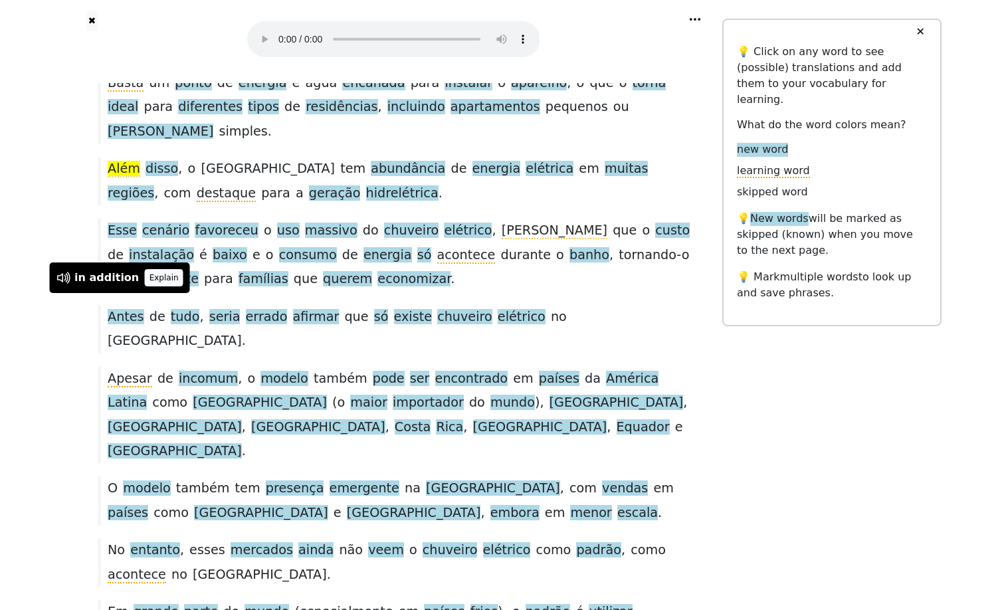
click at [159, 269] on button "Explain" at bounding box center [163, 277] width 39 height 17
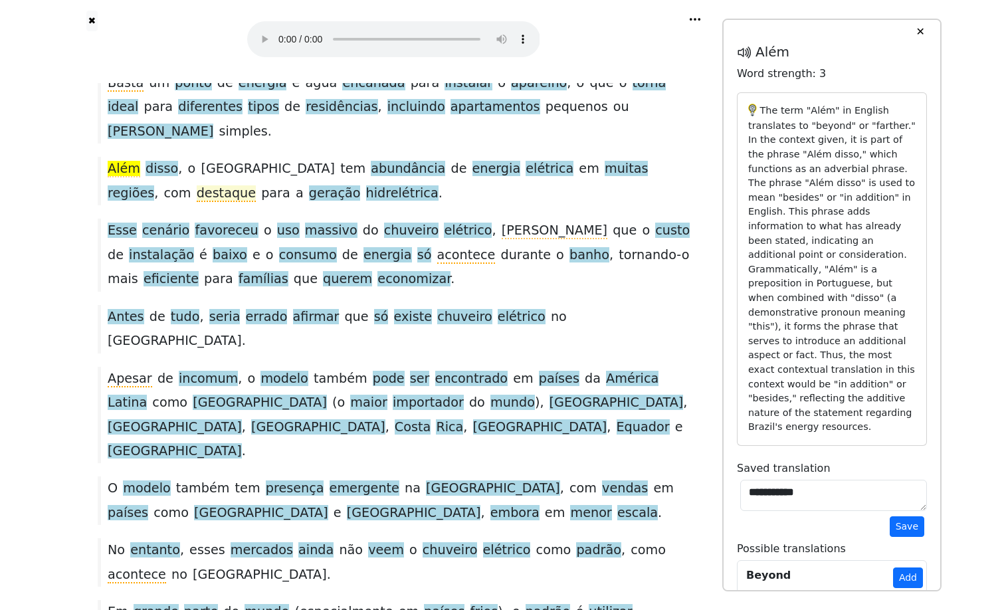
click at [197, 202] on span "destaque" at bounding box center [226, 193] width 59 height 17
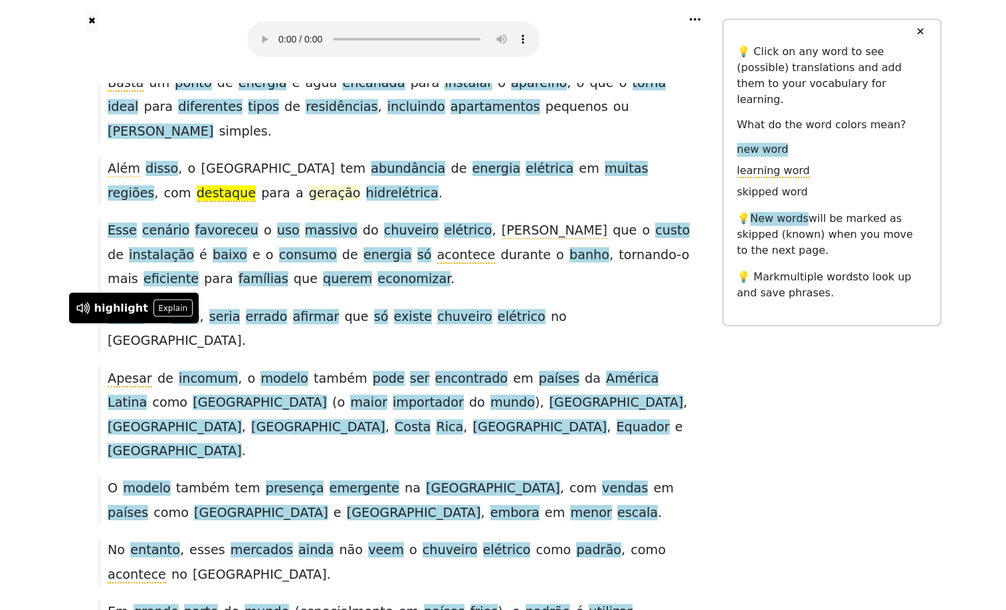
click at [309, 202] on span "geração" at bounding box center [335, 193] width 52 height 17
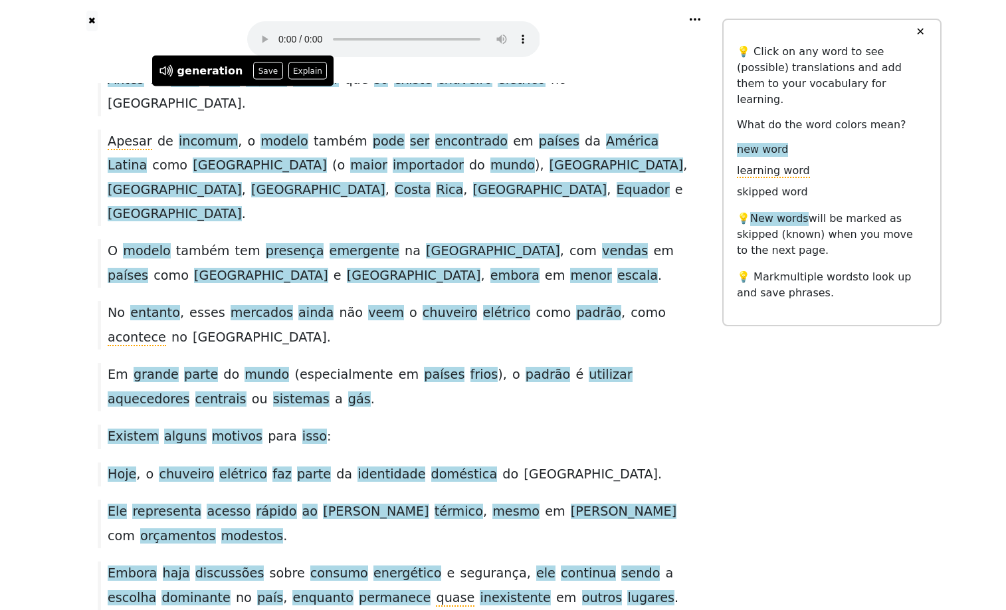
scroll to position [813, 0]
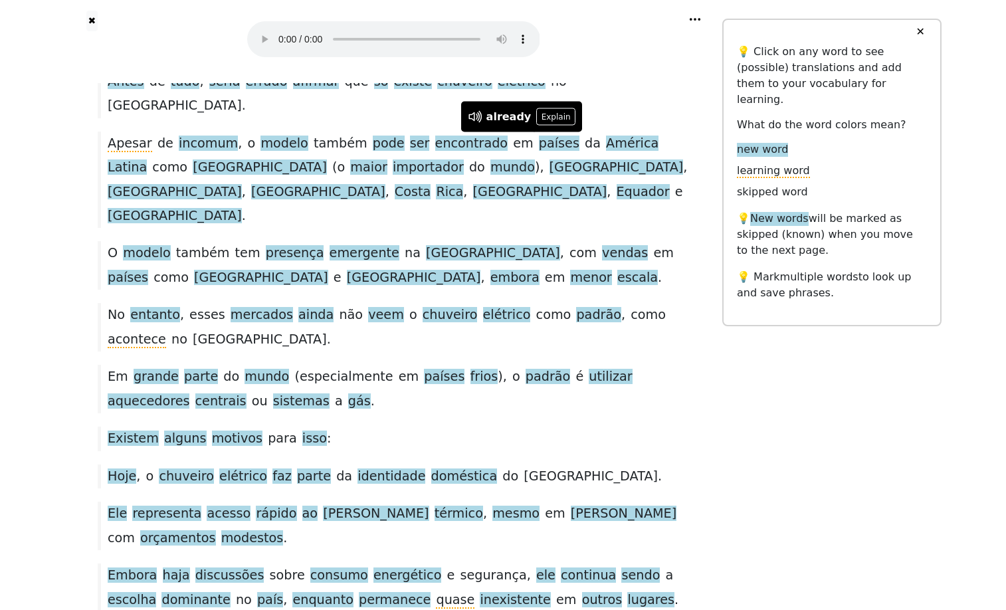
click at [464, 29] on span "acontece" at bounding box center [466, 20] width 58 height 17
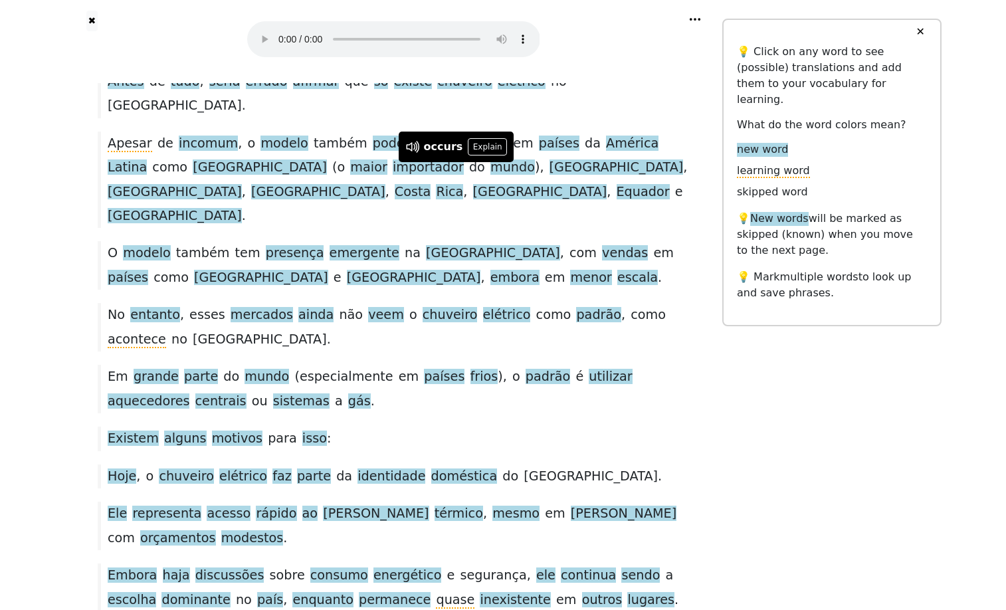
click at [510, 27] on span "durante" at bounding box center [526, 19] width 50 height 15
click at [649, 29] on span "tornando-o" at bounding box center [654, 20] width 70 height 17
click at [648, 29] on span "tornando-o" at bounding box center [654, 20] width 70 height 17
drag, startPoint x: 621, startPoint y: 170, endPoint x: 682, endPoint y: 171, distance: 61.1
click at [682, 56] on div "Esse cenário favoreceu o uso massivo do chuveiro elétrico , [PERSON_NAME] que o…" at bounding box center [393, 19] width 605 height 72
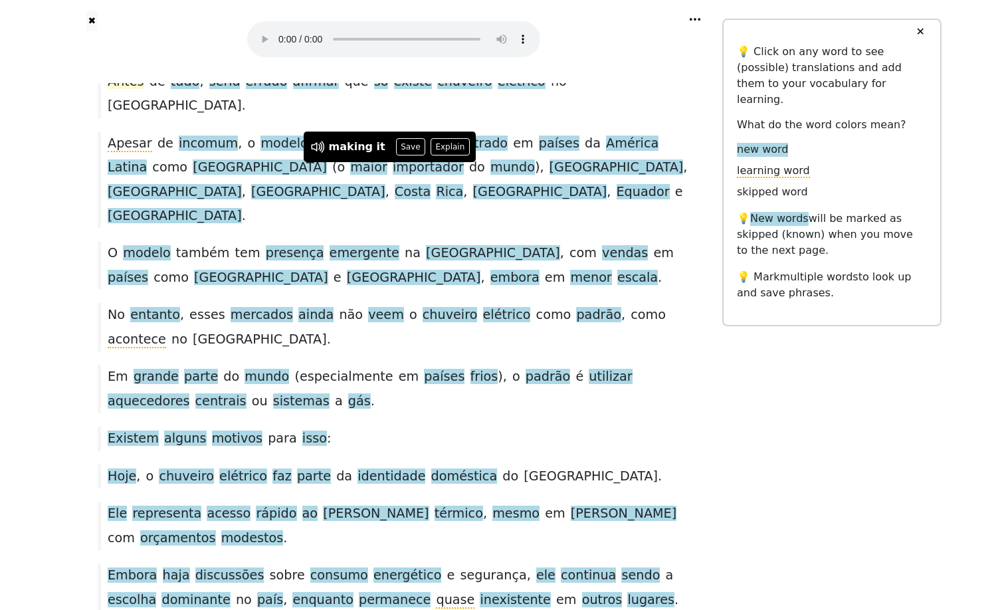
click at [127, 90] on span "Antes" at bounding box center [126, 82] width 37 height 17
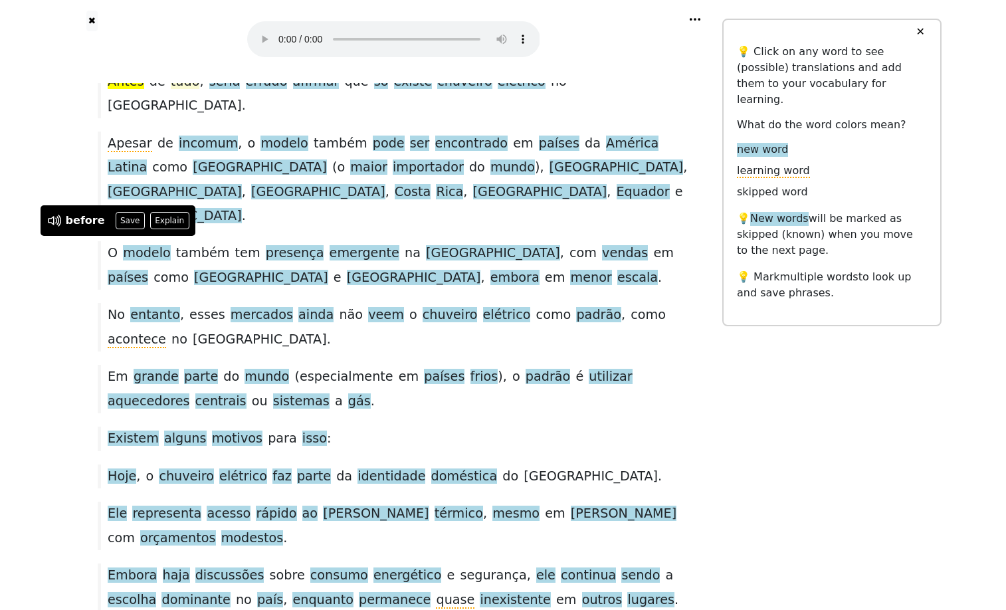
click at [183, 90] on span "tudo" at bounding box center [185, 82] width 29 height 17
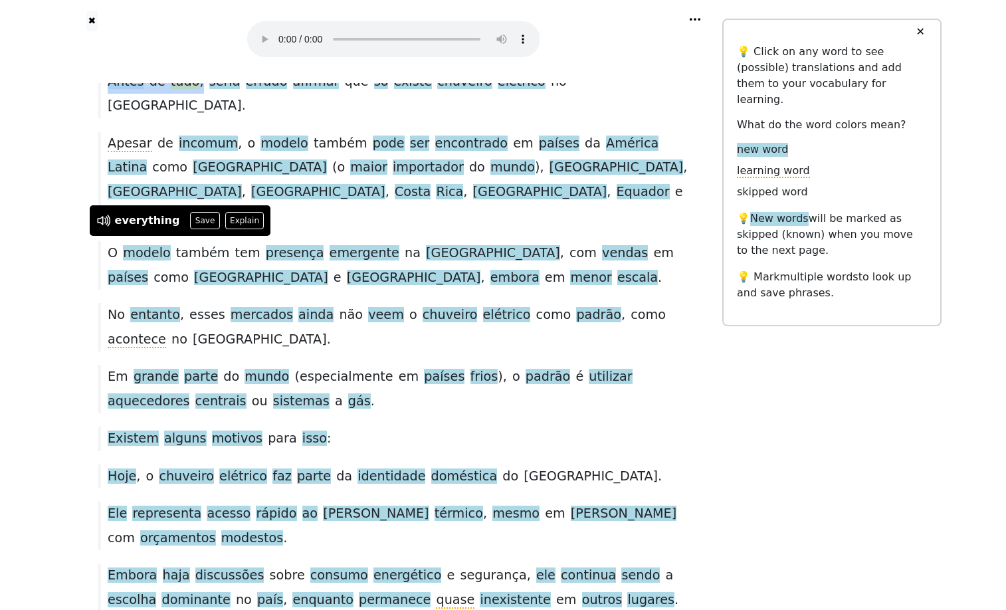
drag, startPoint x: 207, startPoint y: 247, endPoint x: 101, endPoint y: 251, distance: 106.4
click at [101, 118] on div "Antes de tudo , seria errado afirmar que só existe chuveiro elétrico no [GEOGRA…" at bounding box center [393, 94] width 605 height 49
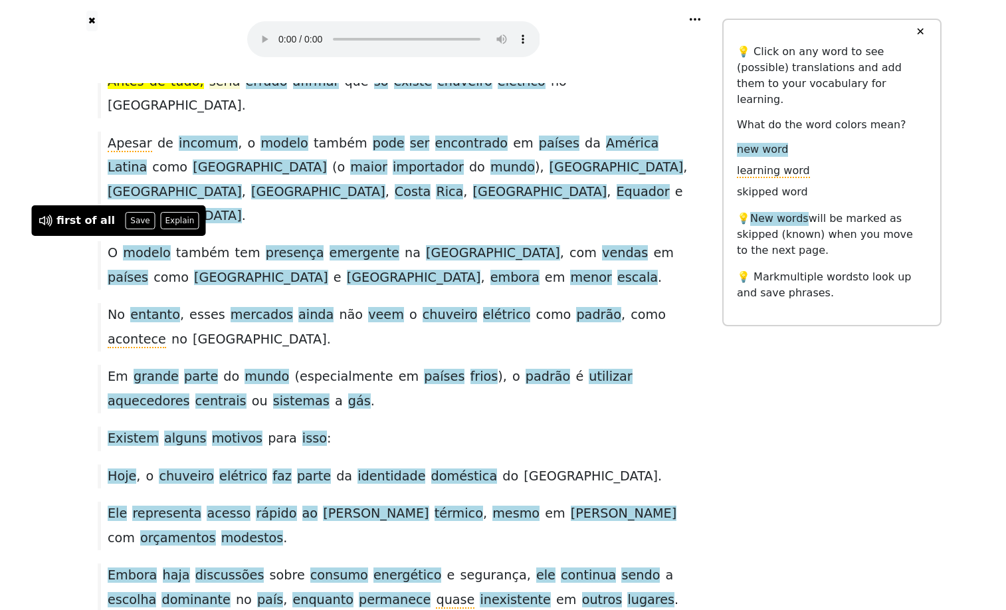
click at [235, 90] on span "seria" at bounding box center [224, 82] width 31 height 17
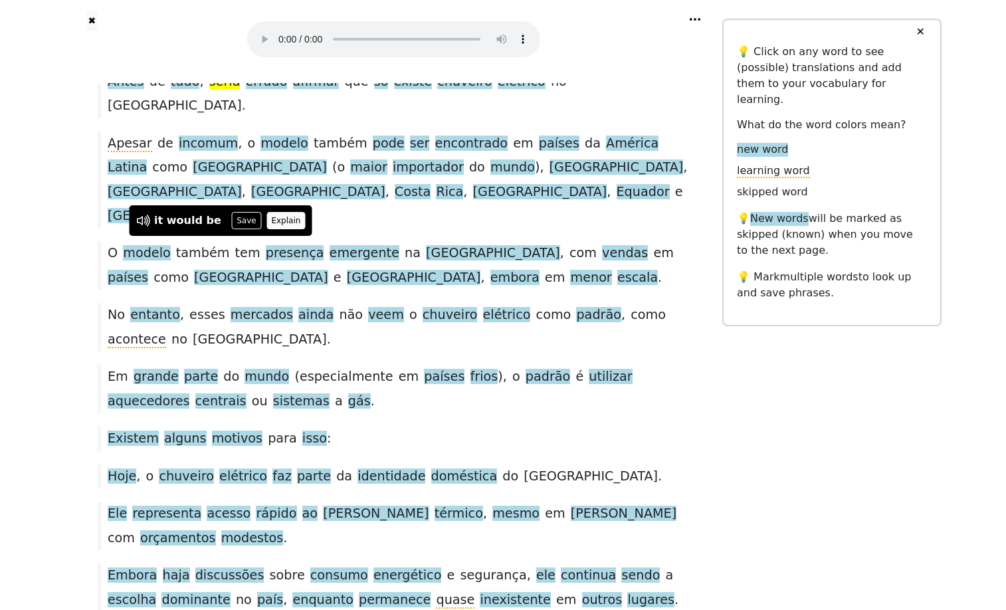
click at [303, 219] on button "Explain" at bounding box center [285, 220] width 39 height 17
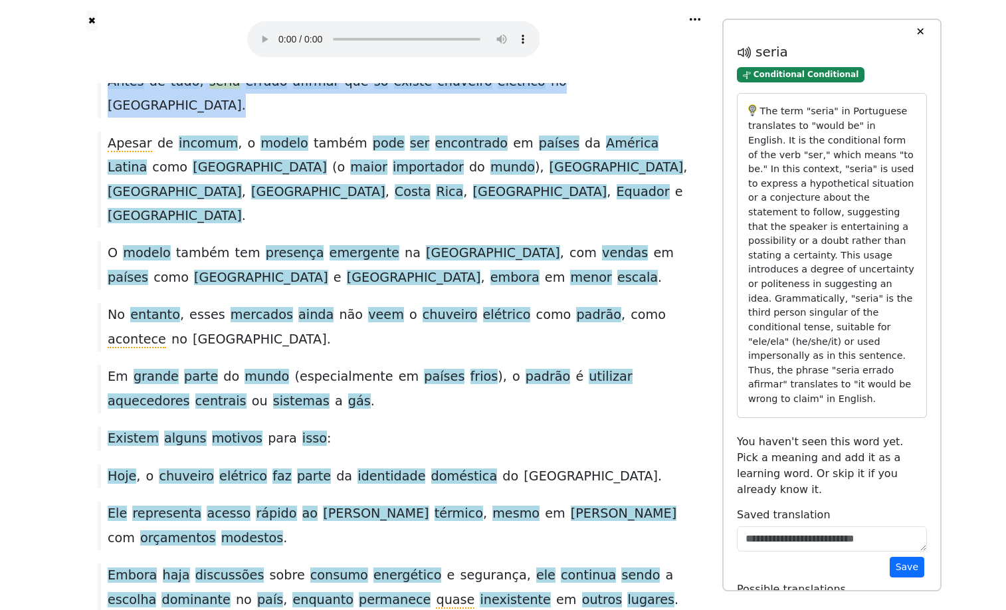
drag, startPoint x: 632, startPoint y: 244, endPoint x: 109, endPoint y: 234, distance: 523.0
click at [109, 118] on div "Antes de tudo , seria errado afirmar que só existe chuveiro elétrico no [GEOGRA…" at bounding box center [393, 94] width 605 height 49
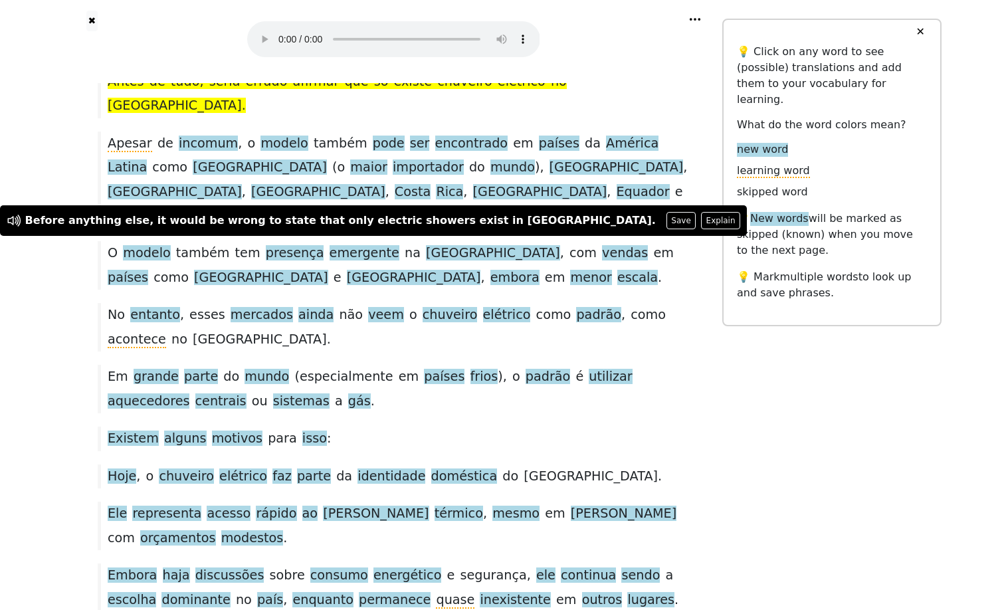
click at [656, 118] on div "Antes de tudo , seria errado afirmar que só existe chuveiro elétrico no [GEOGRA…" at bounding box center [393, 94] width 605 height 49
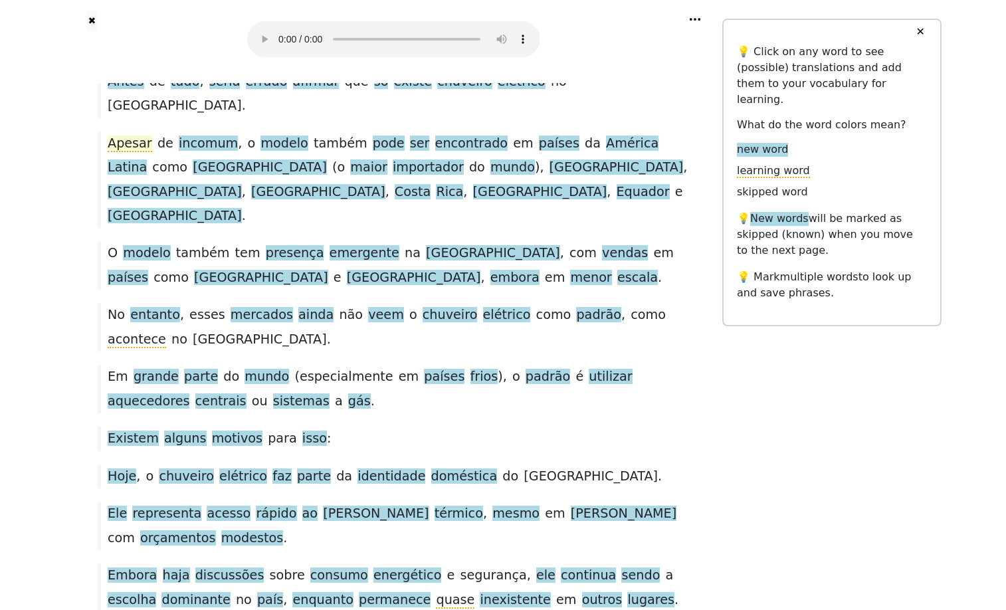
click at [129, 152] on span "Apesar" at bounding box center [130, 144] width 45 height 17
click at [82, 258] on icon at bounding box center [79, 264] width 17 height 17
click at [136, 152] on span "Apesar" at bounding box center [130, 144] width 45 height 17
click at [229, 152] on span "incomum" at bounding box center [208, 144] width 59 height 17
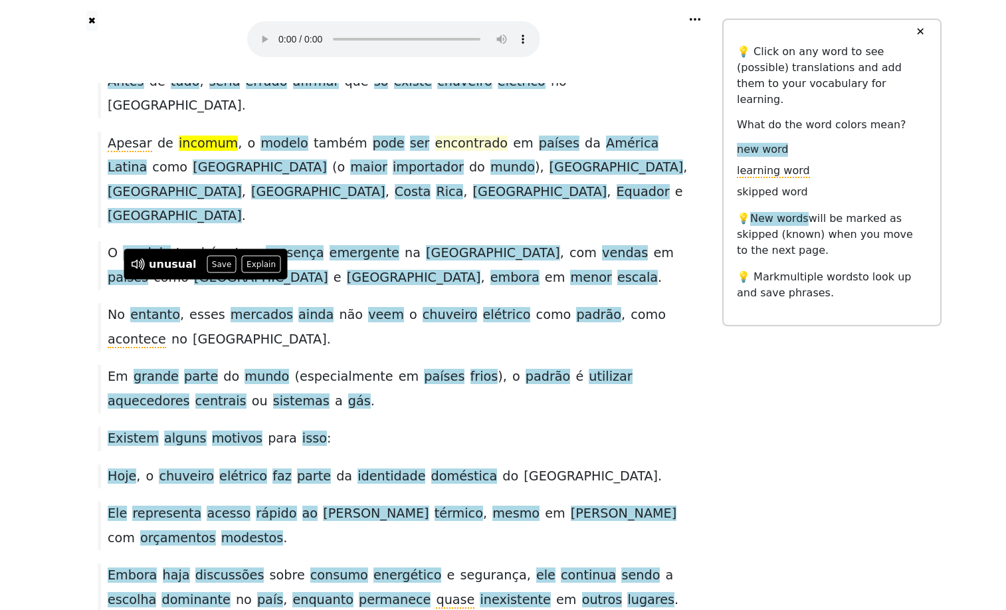
click at [490, 152] on span "encontrado" at bounding box center [471, 144] width 73 height 17
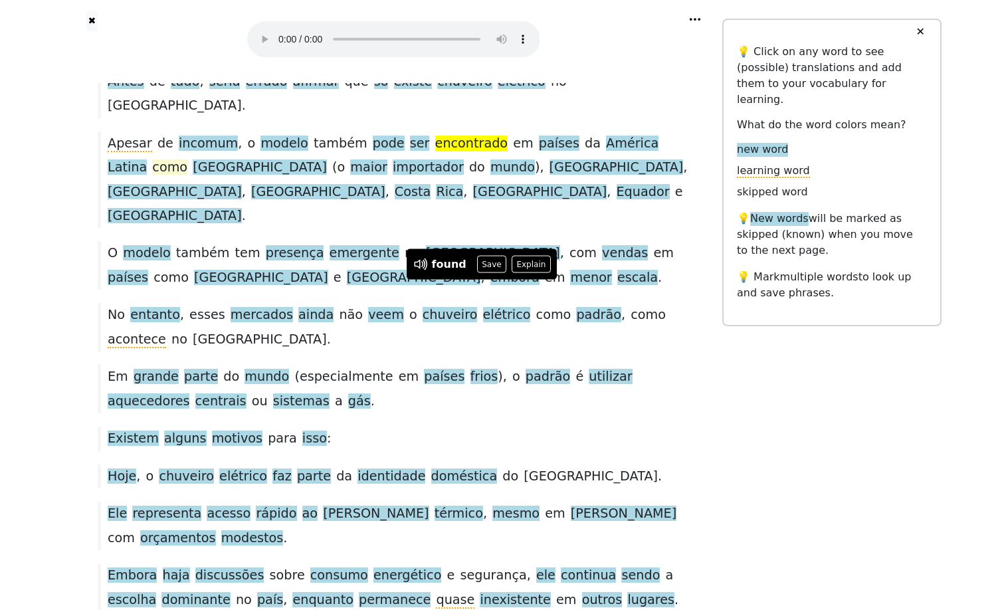
click at [169, 175] on span "como" at bounding box center [169, 166] width 35 height 15
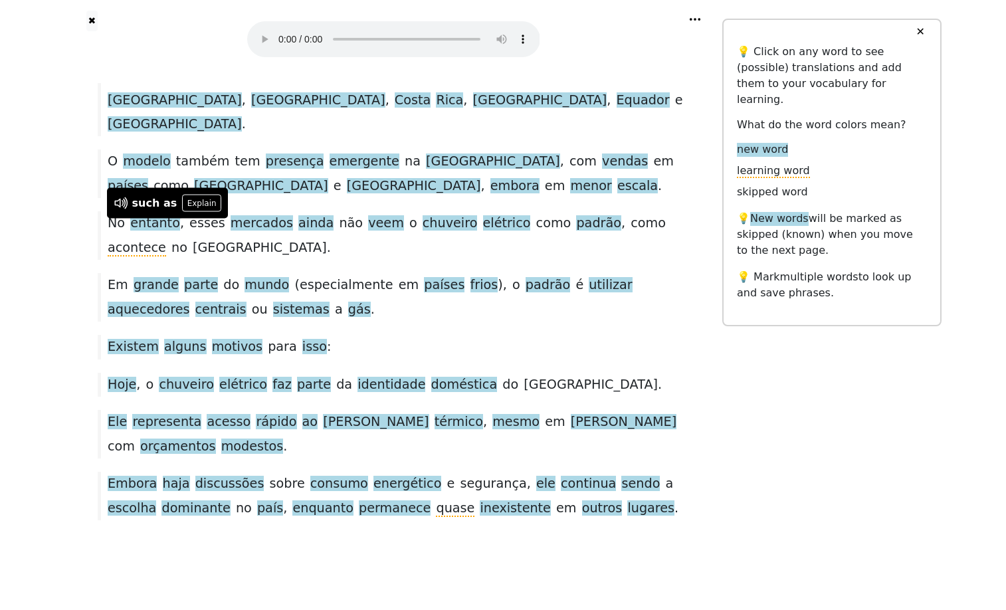
scroll to position [958, 0]
click at [602, 170] on span "vendas" at bounding box center [625, 161] width 46 height 17
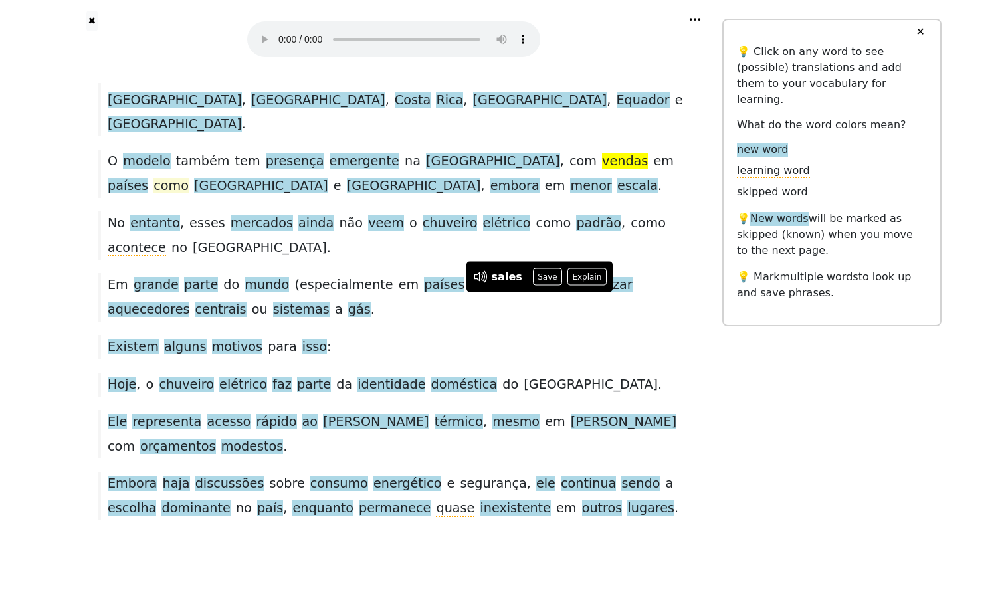
click at [189, 193] on span "como" at bounding box center [170, 185] width 35 height 15
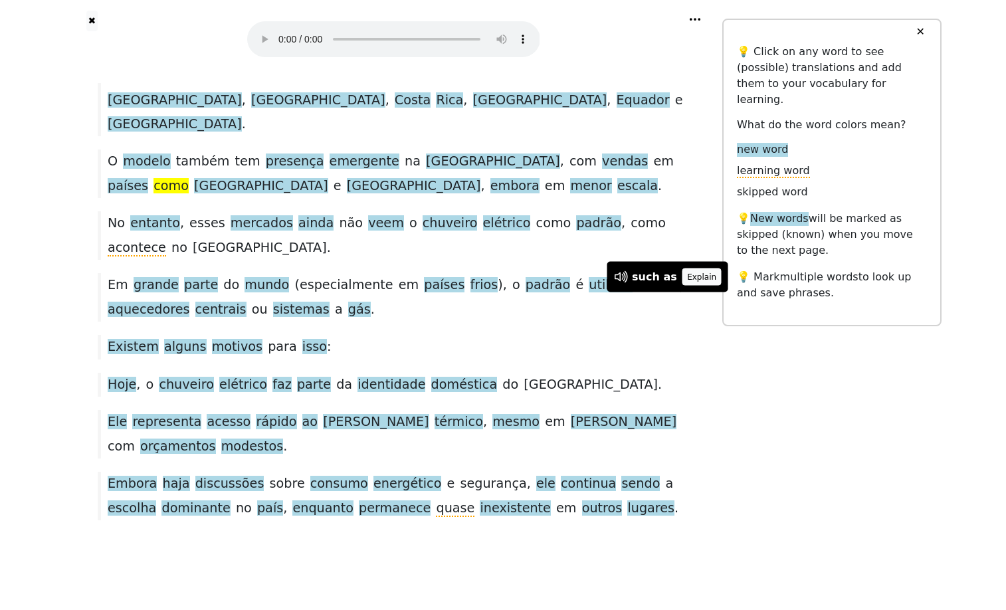
click at [710, 268] on button "Explain" at bounding box center [701, 276] width 39 height 17
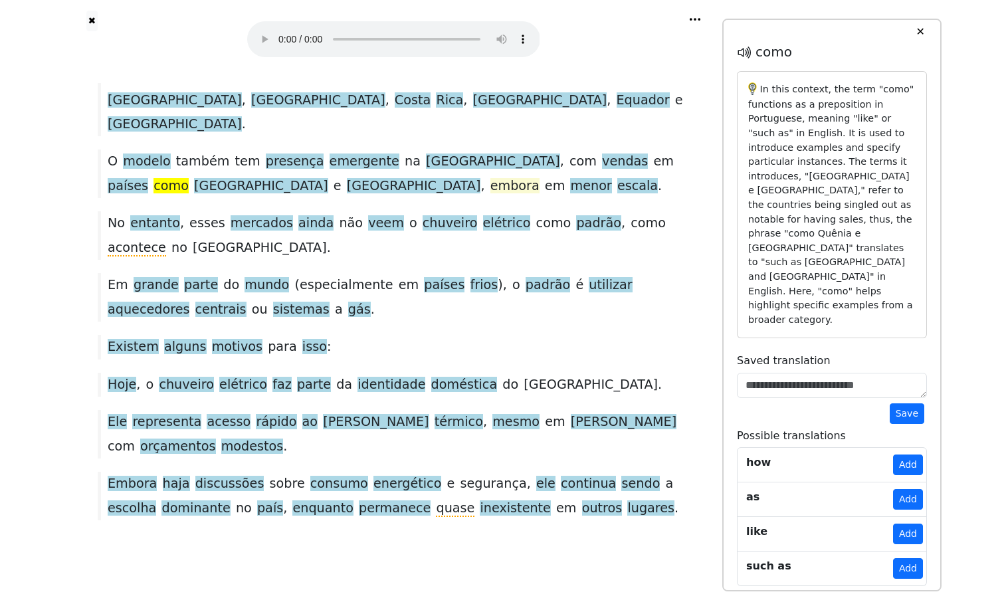
click at [490, 195] on span "embora" at bounding box center [514, 186] width 49 height 17
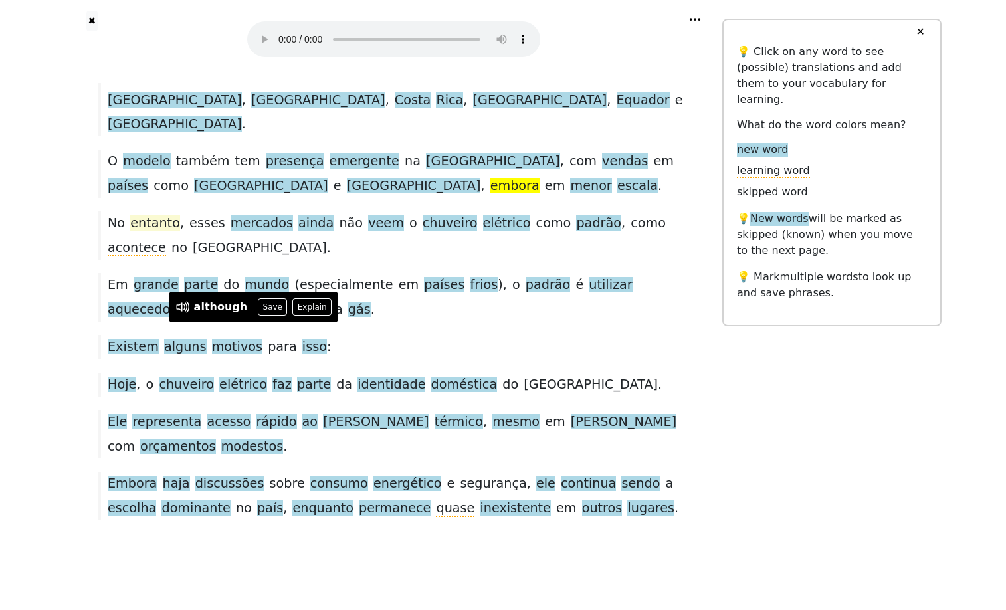
click at [163, 232] on span "entanto" at bounding box center [155, 223] width 50 height 17
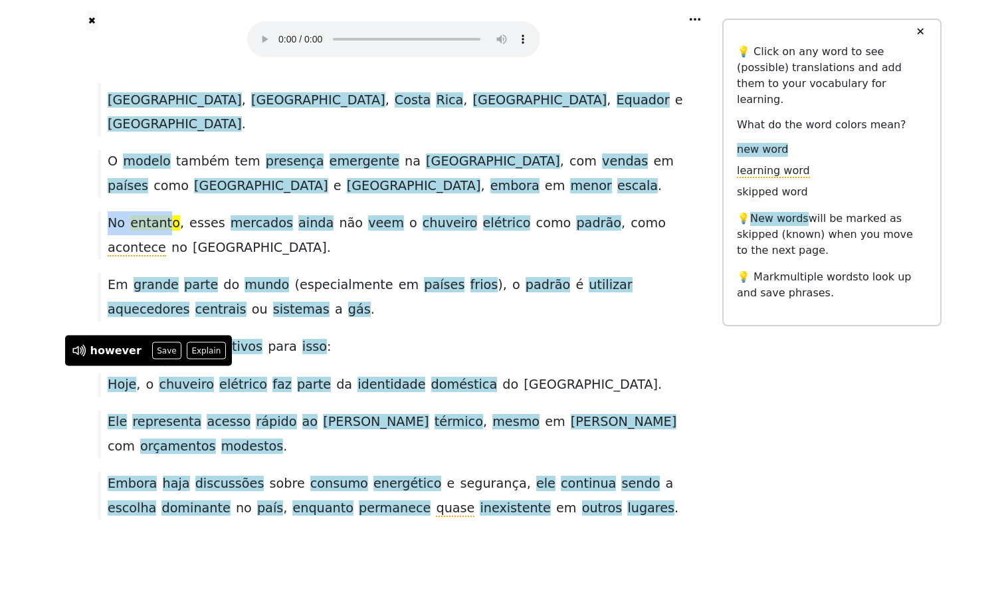
drag, startPoint x: 108, startPoint y: 324, endPoint x: 180, endPoint y: 320, distance: 72.5
click at [180, 260] on div "No entanto , esses mercados ainda não veem o chuveiro elétrico como padrão , co…" at bounding box center [393, 235] width 605 height 49
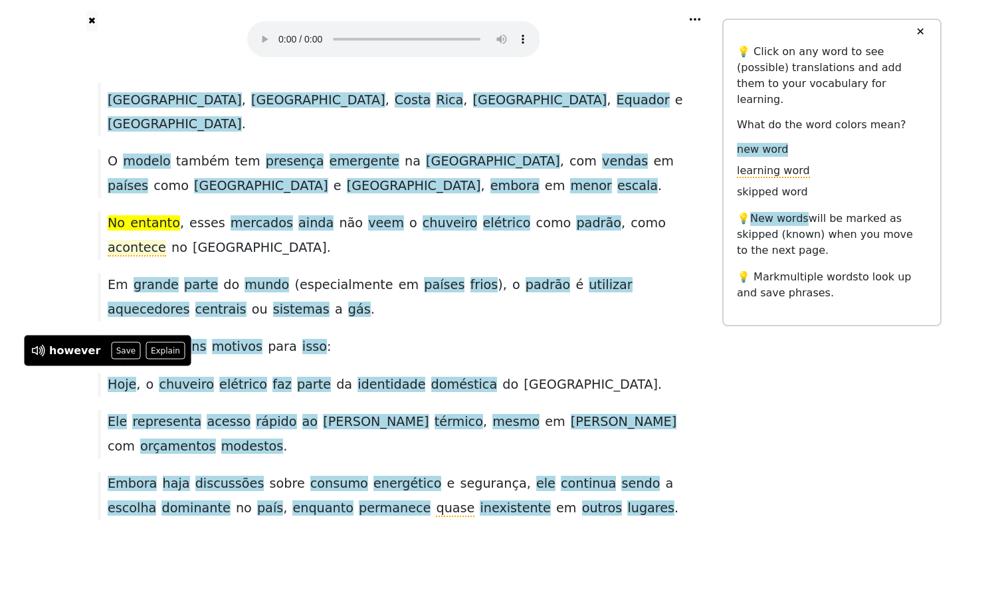
click at [134, 256] on span "acontece" at bounding box center [137, 248] width 58 height 17
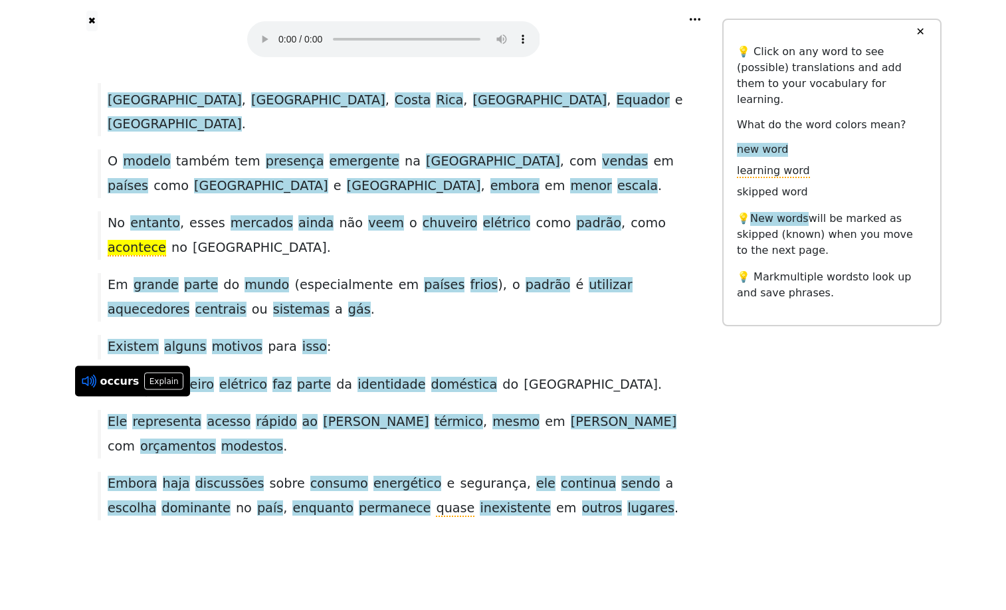
click at [90, 373] on icon at bounding box center [88, 381] width 17 height 17
click at [261, 260] on div "No entanto , esses mercados ainda não veem o chuveiro elétrico como padrão , co…" at bounding box center [393, 235] width 605 height 49
click at [393, 232] on span "veem" at bounding box center [386, 223] width 36 height 17
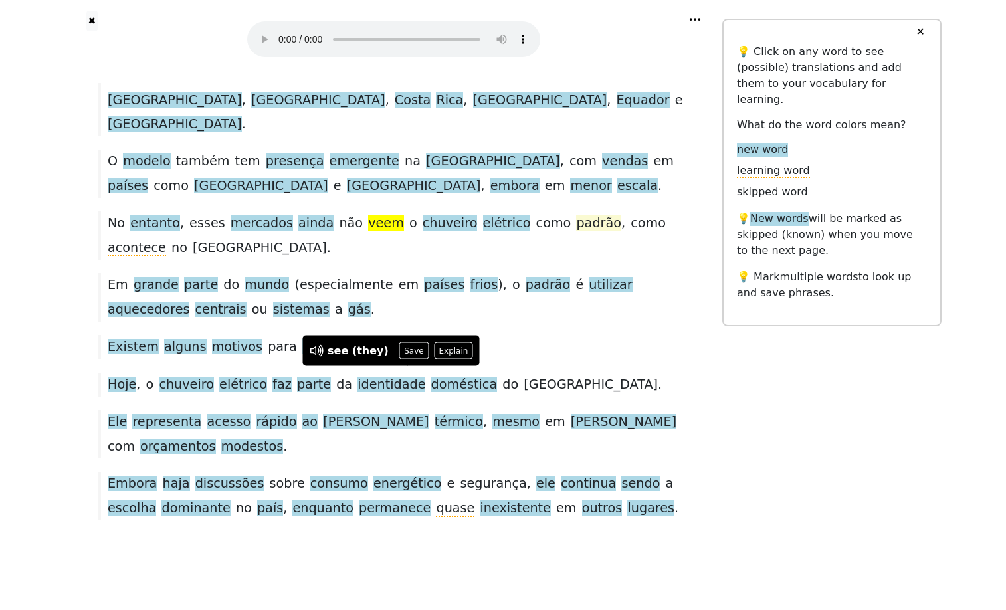
click at [619, 232] on span "padrão" at bounding box center [598, 223] width 45 height 17
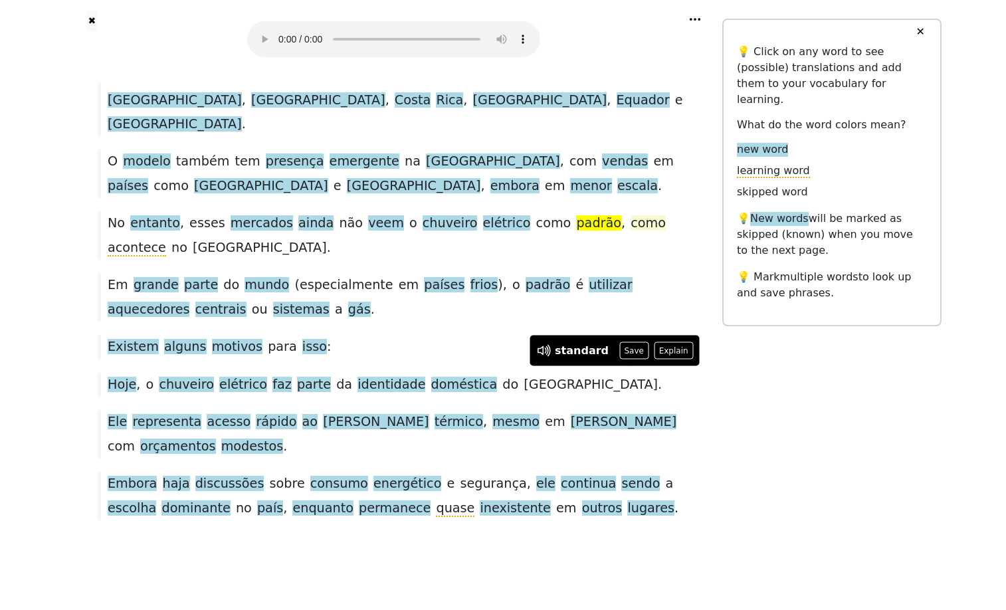
click at [666, 231] on span "como" at bounding box center [648, 222] width 35 height 15
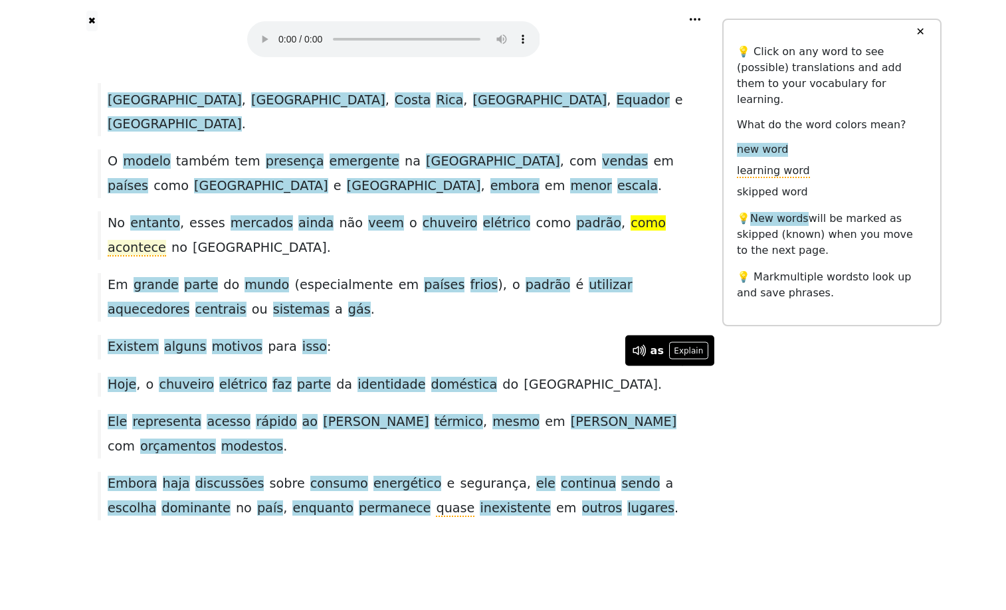
click at [124, 256] on span "acontece" at bounding box center [137, 248] width 58 height 17
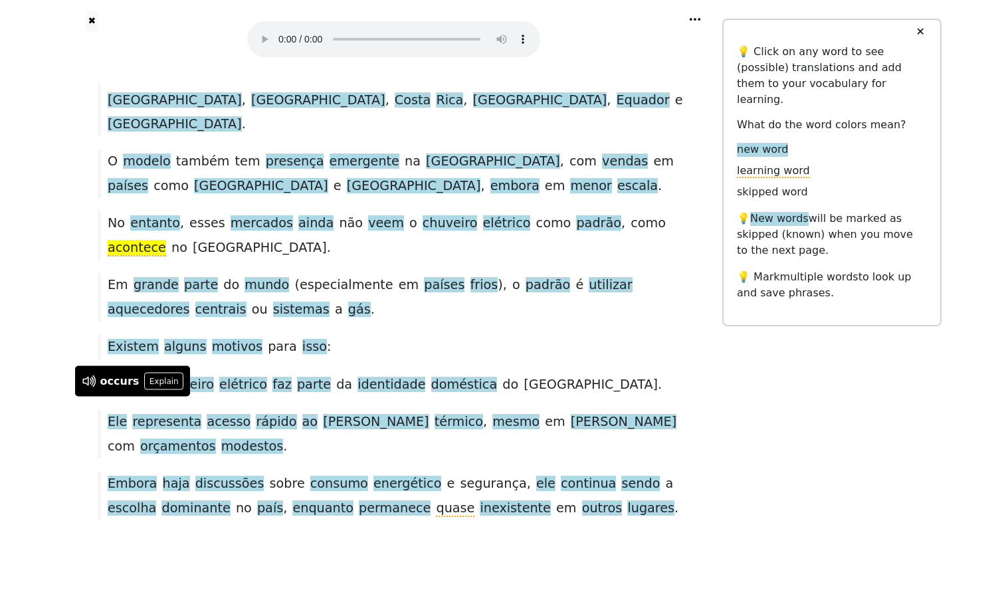
click at [327, 256] on span "." at bounding box center [329, 248] width 4 height 17
click at [563, 277] on span "padrão" at bounding box center [548, 285] width 45 height 17
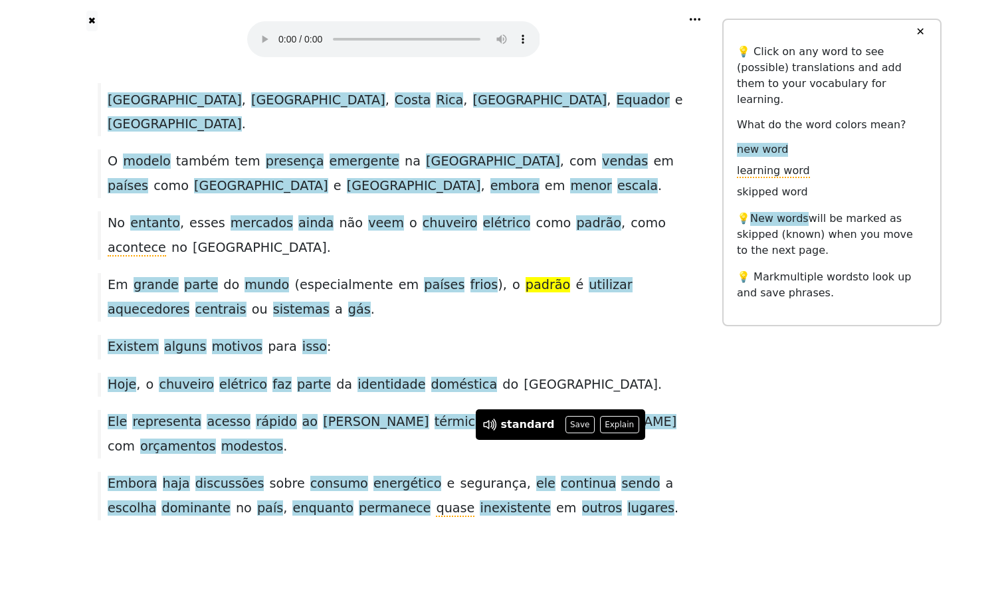
scroll to position [1147, 0]
click at [183, 339] on span "alguns" at bounding box center [185, 347] width 43 height 17
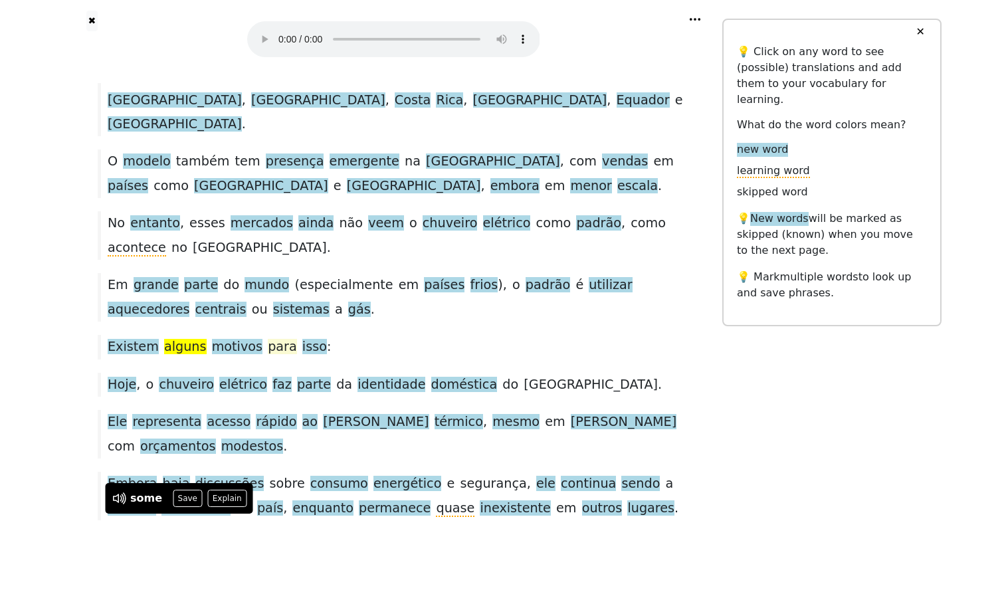
click at [297, 339] on span "para" at bounding box center [282, 346] width 29 height 15
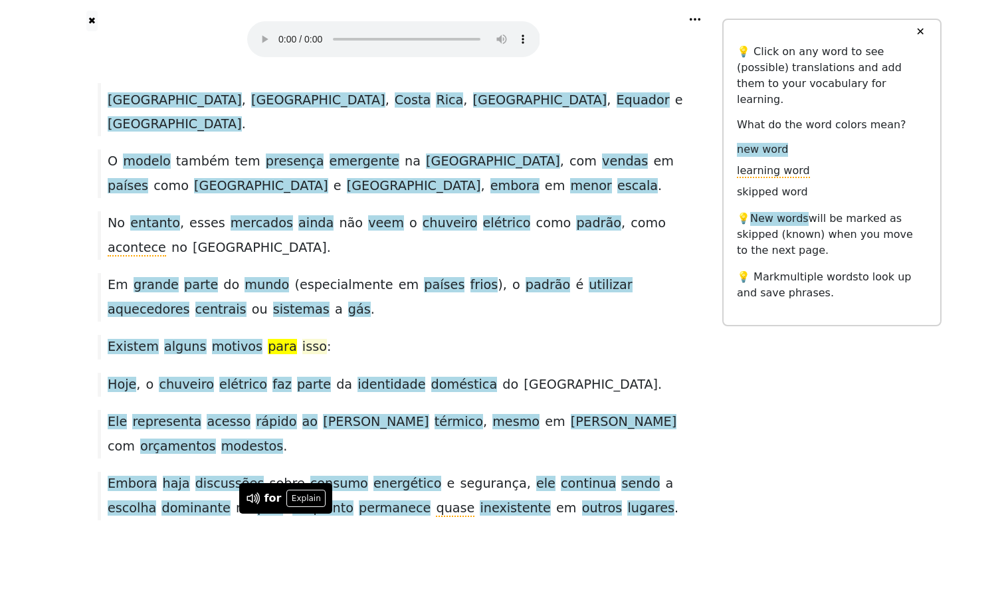
click at [327, 339] on span "isso" at bounding box center [314, 347] width 25 height 17
click at [435, 414] on span "térmico" at bounding box center [459, 422] width 49 height 17
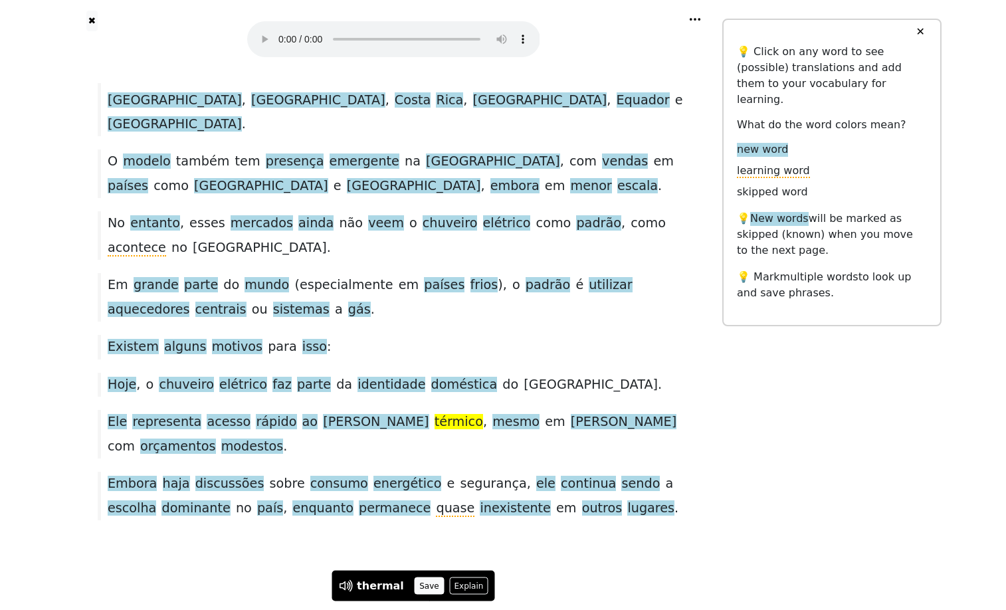
click at [443, 577] on button "Save" at bounding box center [429, 585] width 29 height 17
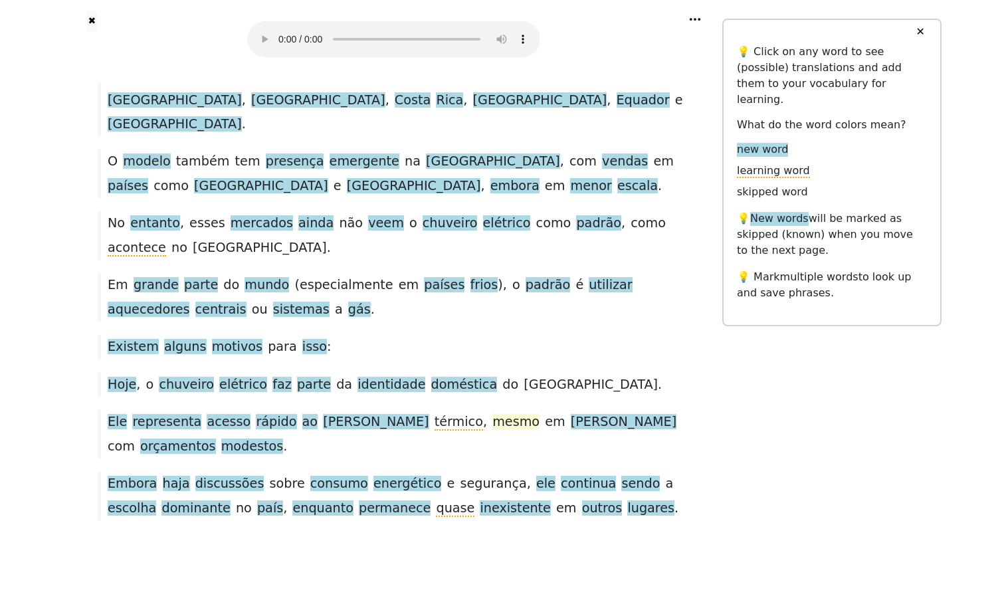
click at [492, 414] on span "mesmo" at bounding box center [515, 422] width 47 height 17
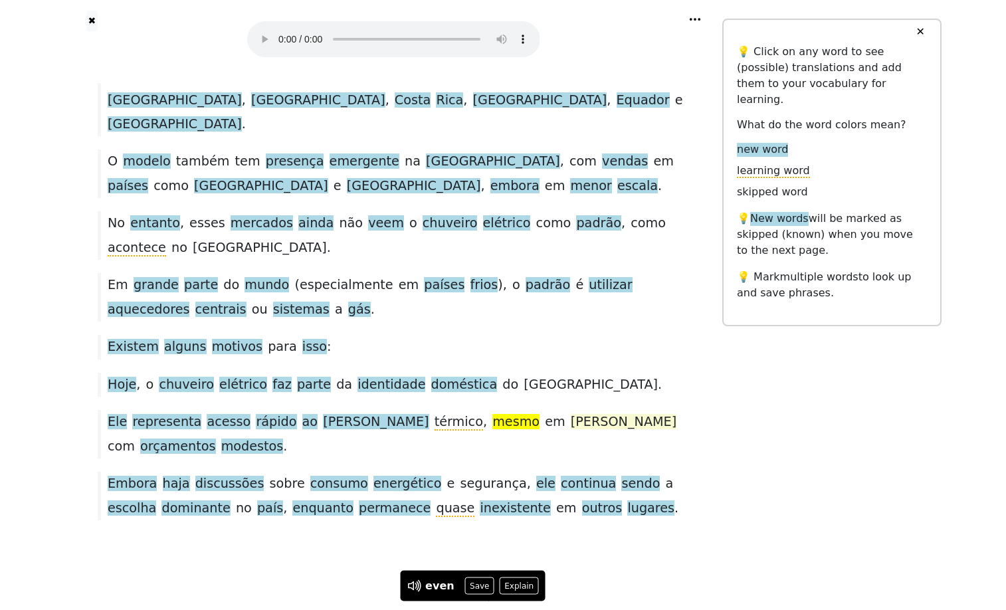
click at [571, 414] on span "[PERSON_NAME]" at bounding box center [624, 422] width 106 height 17
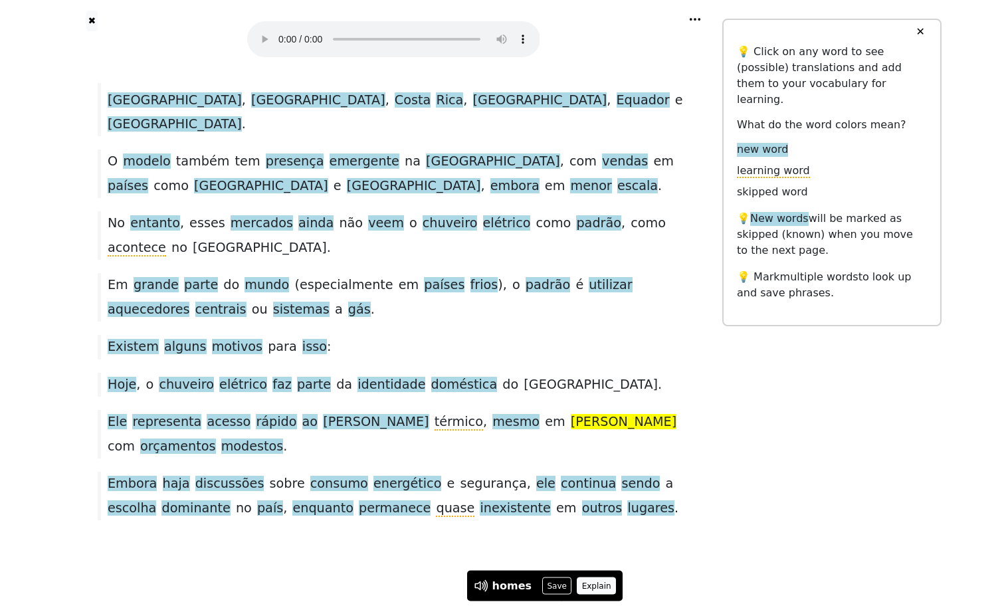
click at [602, 577] on button "Explain" at bounding box center [596, 585] width 39 height 17
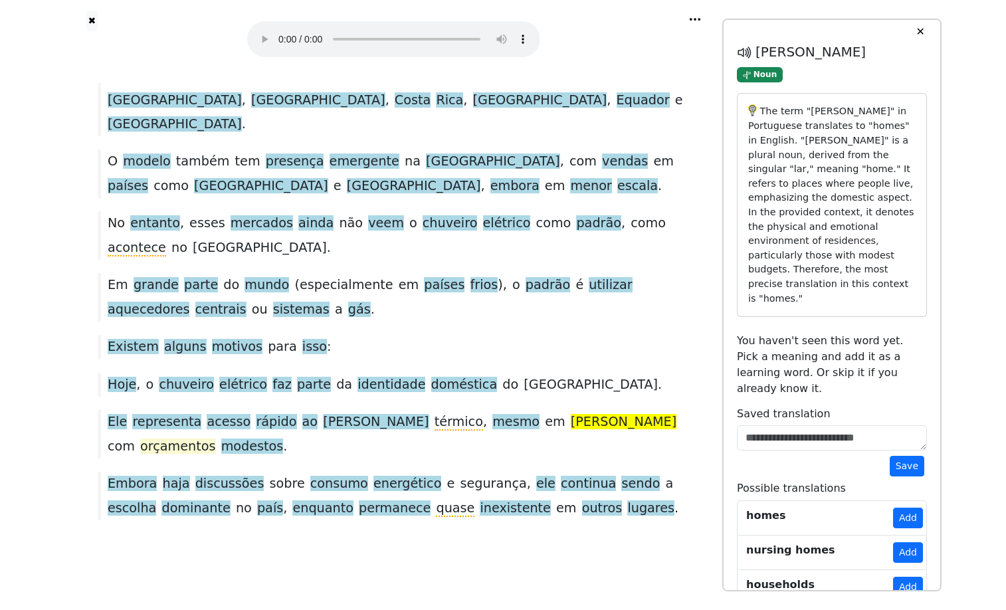
click at [215, 439] on span "orçamentos" at bounding box center [177, 447] width 75 height 17
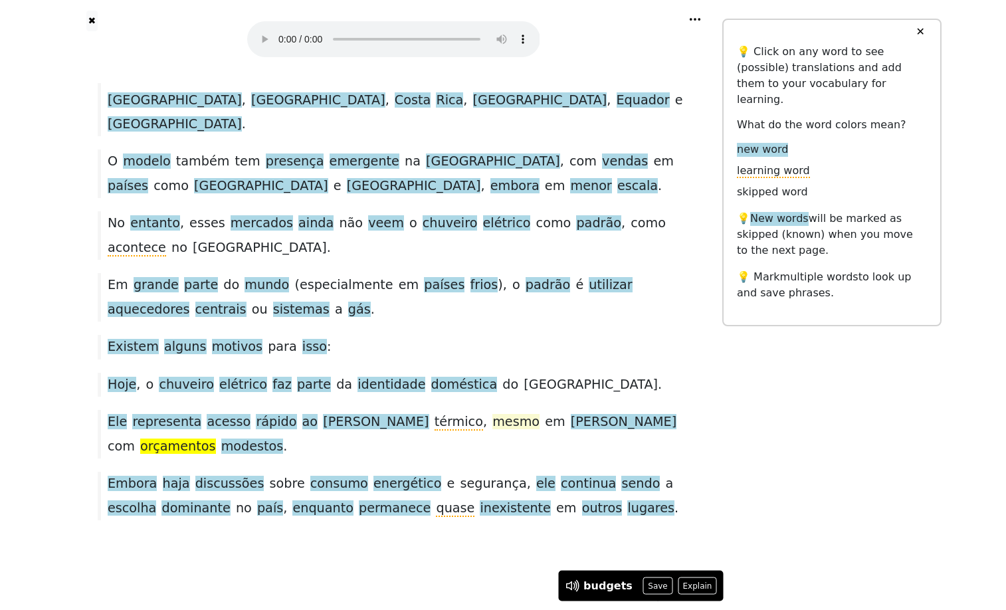
click at [499, 414] on span "mesmo" at bounding box center [515, 422] width 47 height 17
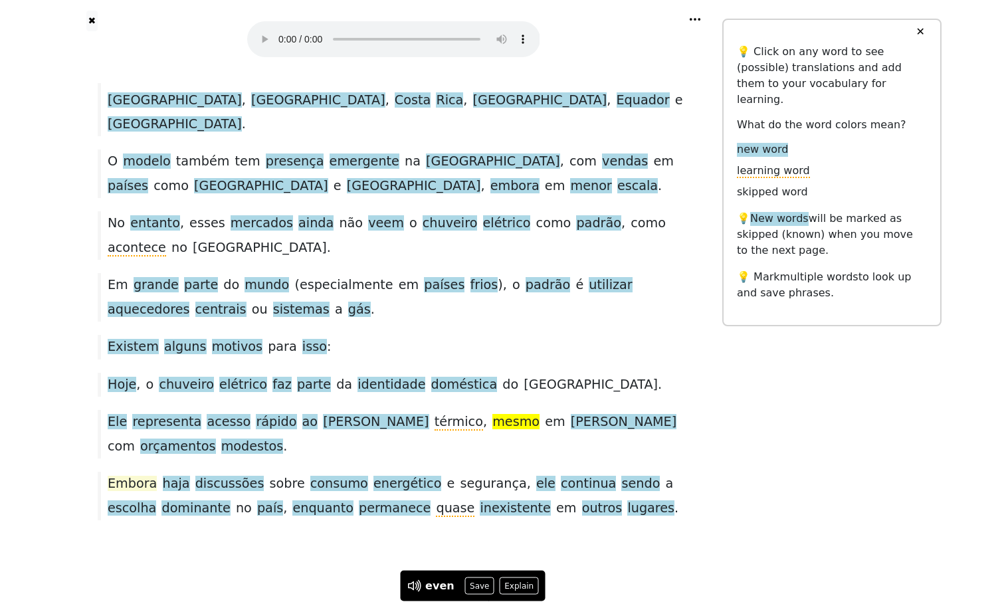
click at [117, 476] on span "Embora" at bounding box center [132, 484] width 49 height 17
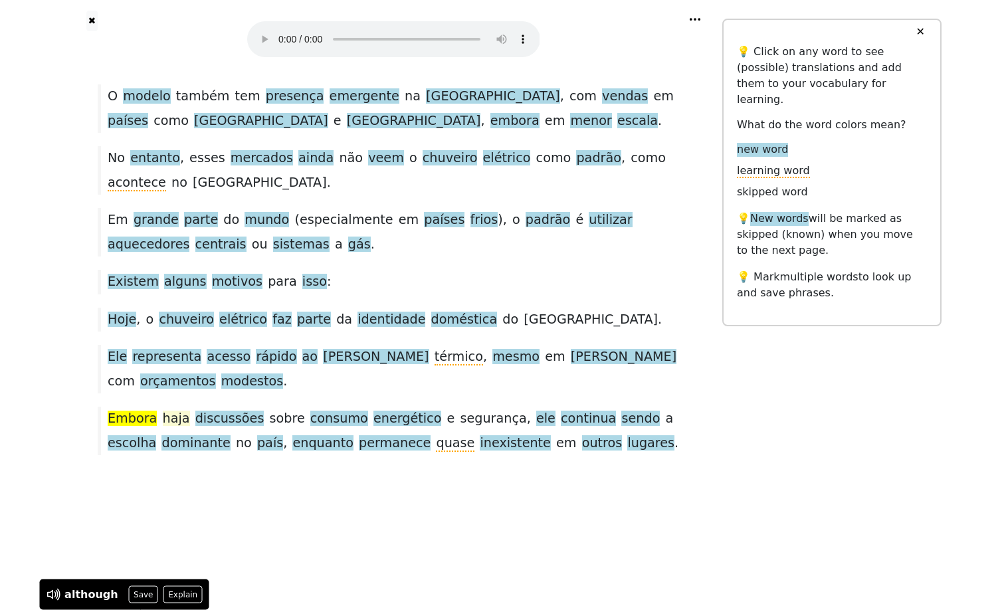
click at [177, 427] on span "haja" at bounding box center [176, 419] width 27 height 17
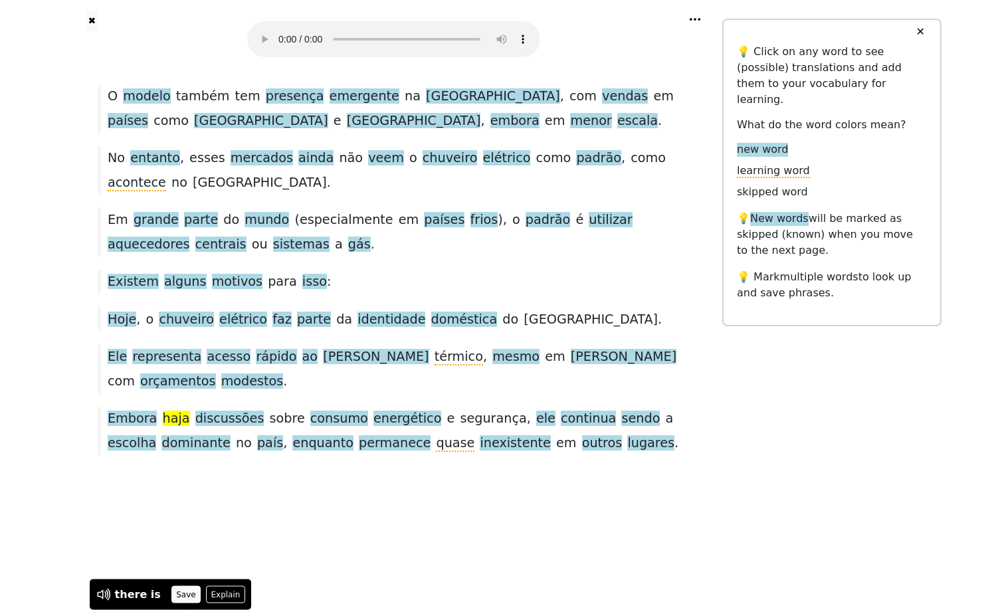
click at [195, 586] on button "Save" at bounding box center [185, 594] width 29 height 17
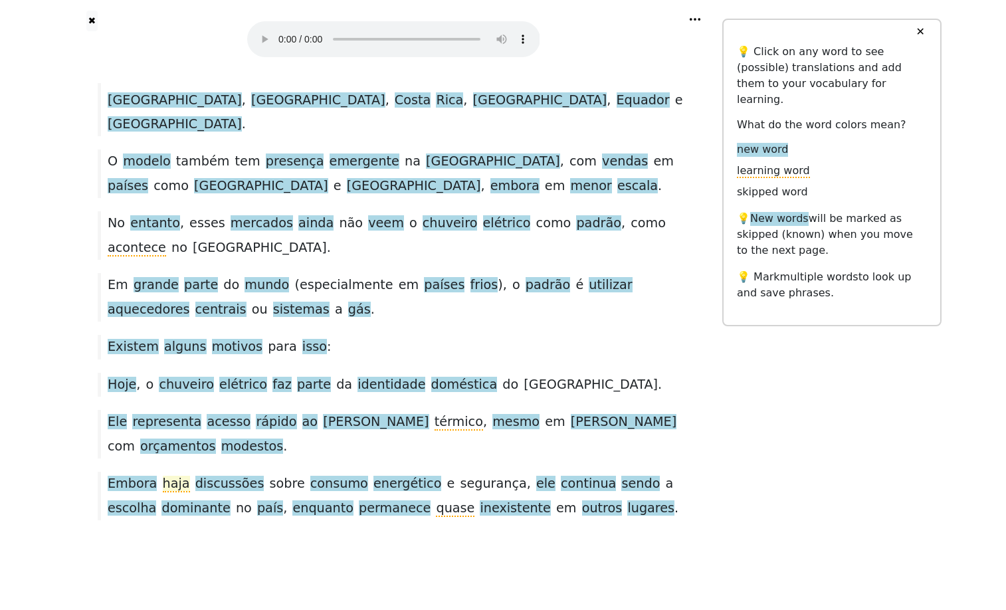
click at [174, 476] on span "haja" at bounding box center [176, 484] width 27 height 17
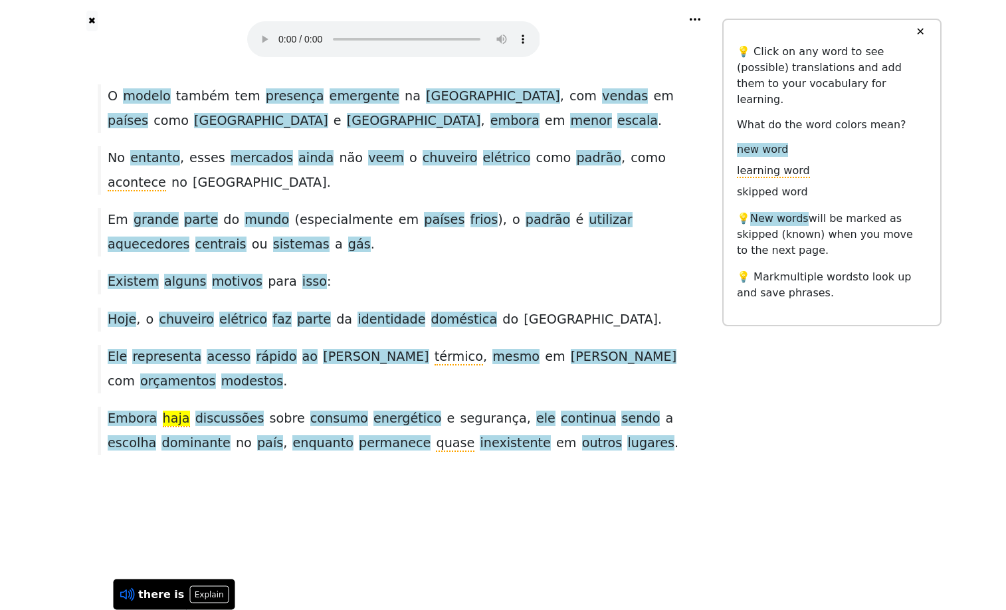
click at [124, 586] on icon at bounding box center [127, 594] width 17 height 17
click at [217, 586] on button "Explain" at bounding box center [208, 594] width 39 height 17
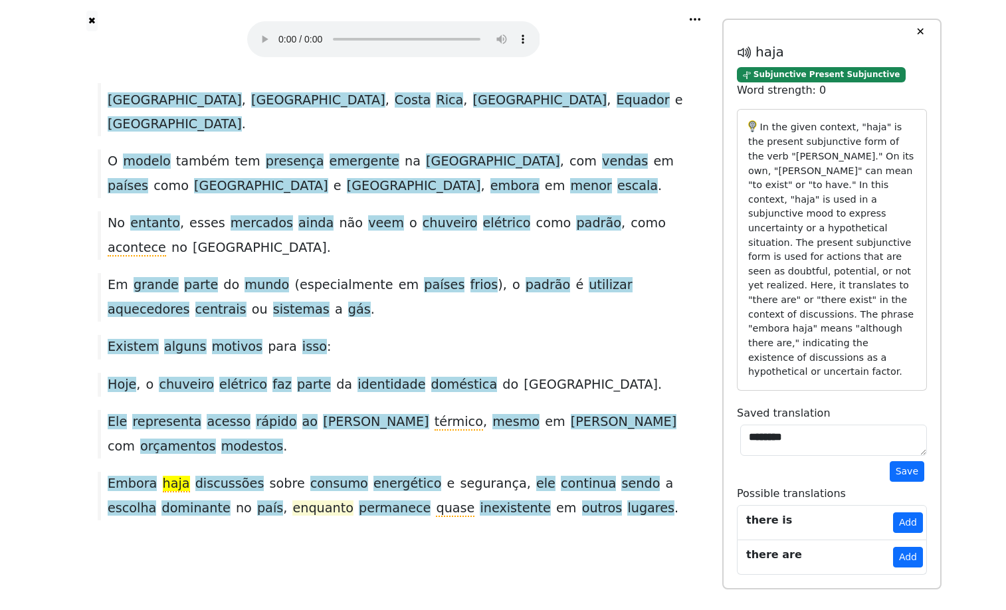
click at [330, 500] on span "enquanto" at bounding box center [322, 508] width 61 height 17
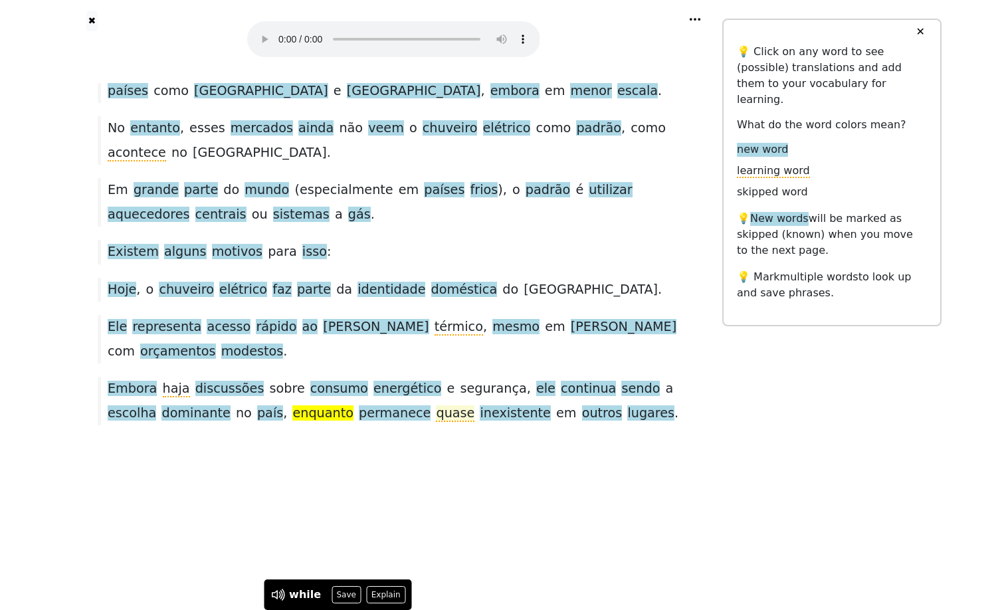
click at [474, 422] on span "quase" at bounding box center [455, 413] width 39 height 17
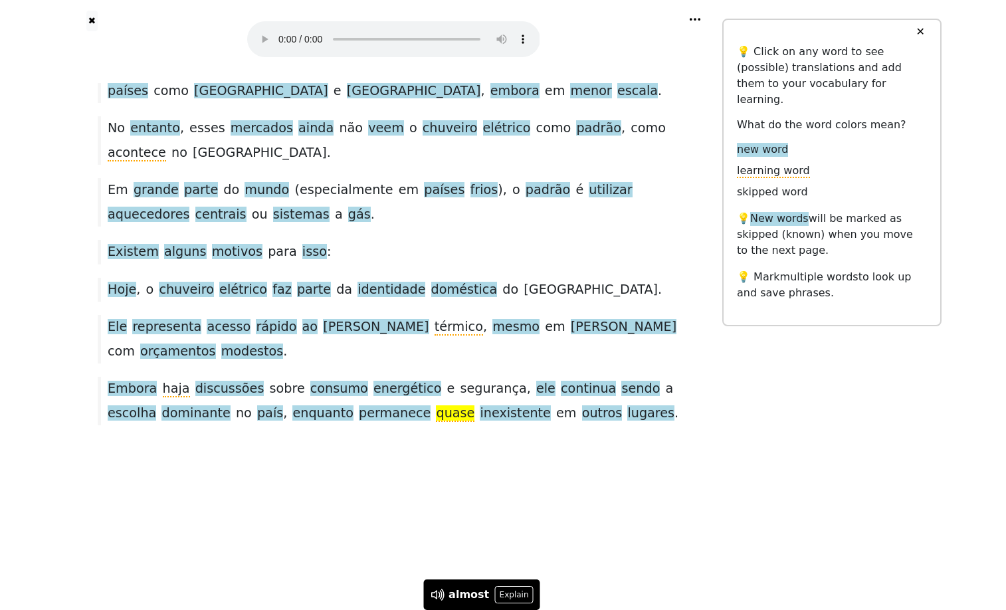
click at [431, 425] on div "Embora haja discussões sobre consumo energético e segurança , ele continua send…" at bounding box center [393, 401] width 605 height 49
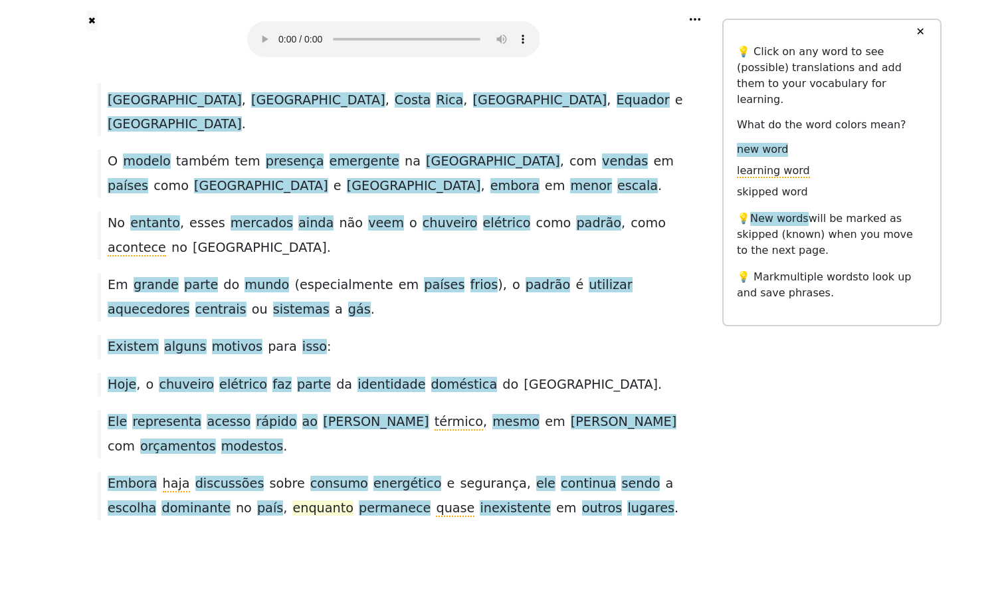
click at [342, 500] on span "enquanto" at bounding box center [322, 508] width 61 height 17
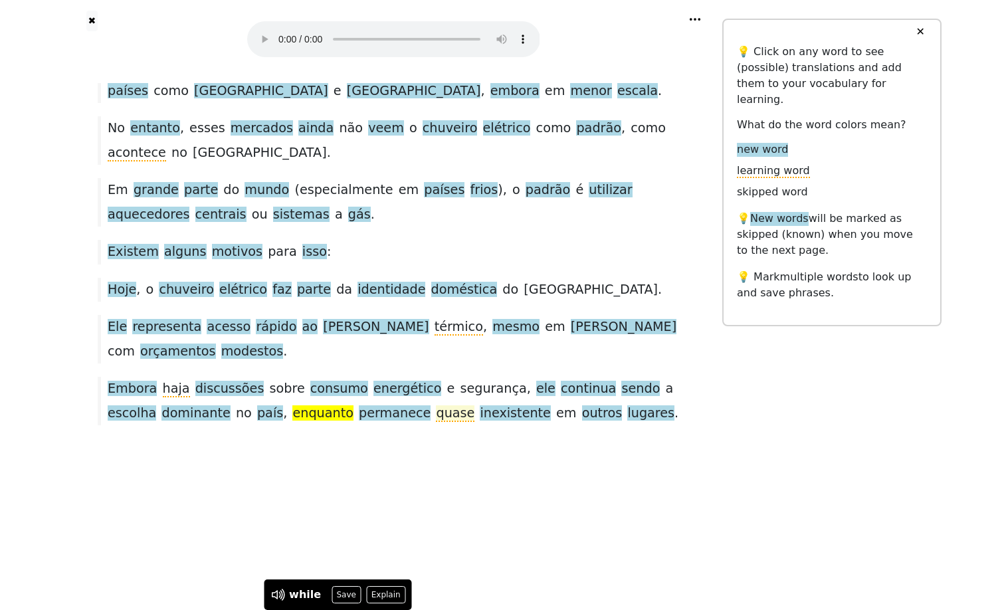
click at [474, 422] on span "quase" at bounding box center [455, 413] width 39 height 17
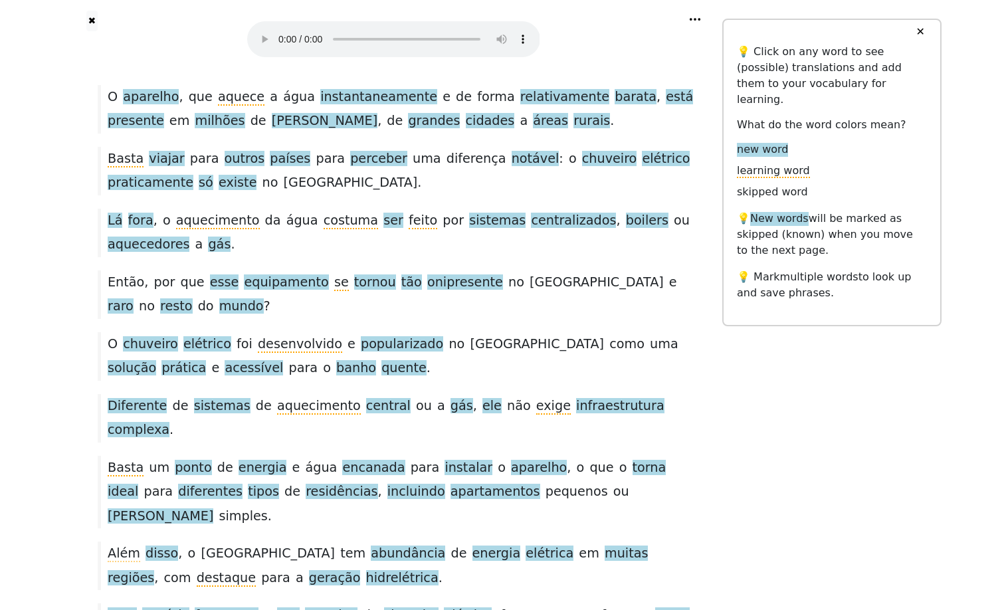
scroll to position [0, 0]
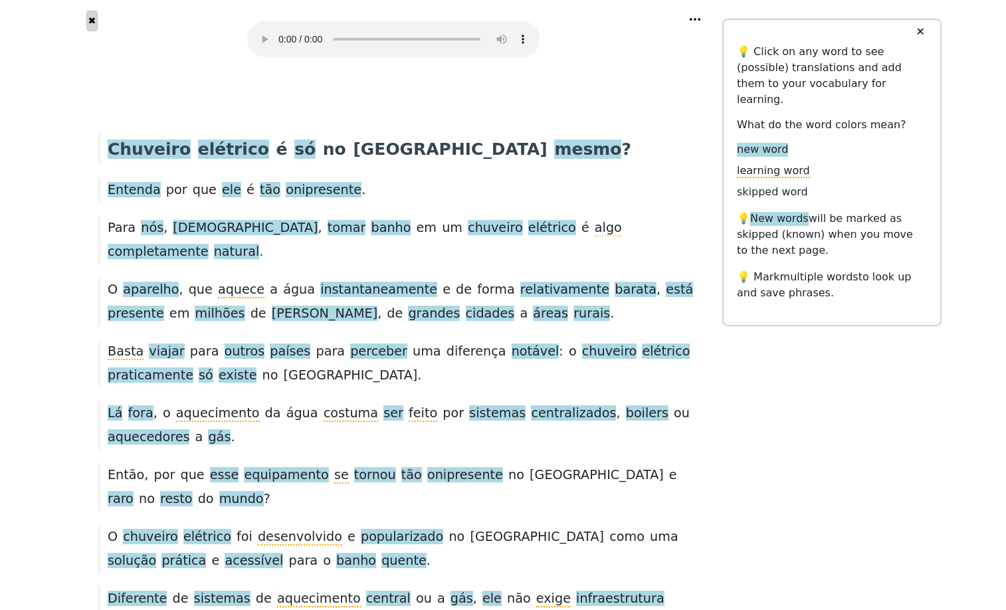
click at [92, 25] on button "✖" at bounding box center [91, 21] width 11 height 21
